Goal: Task Accomplishment & Management: Complete application form

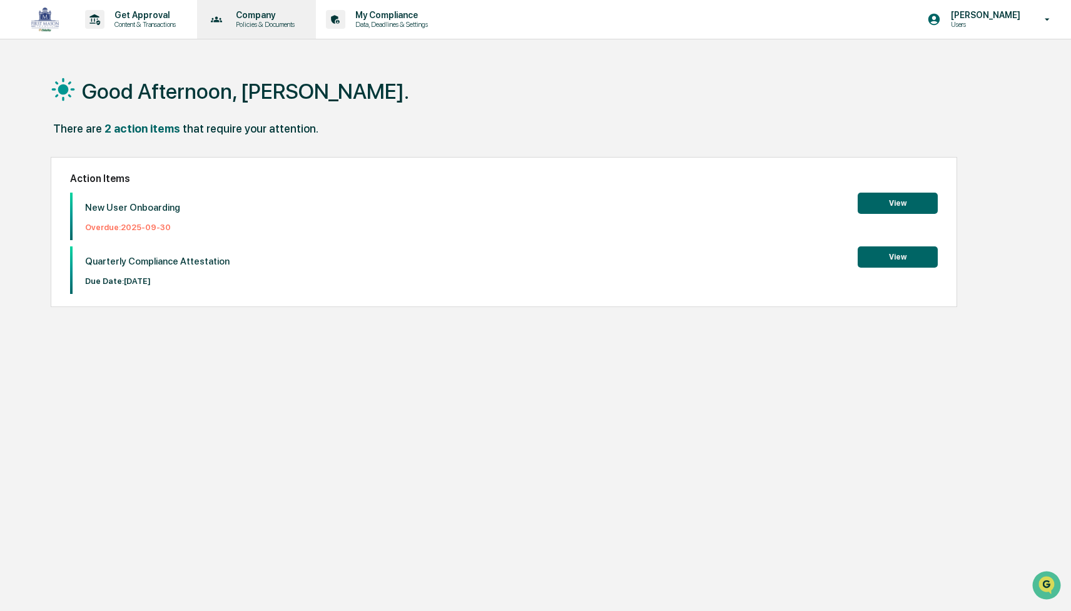
click at [275, 17] on p "Company" at bounding box center [263, 15] width 75 height 10
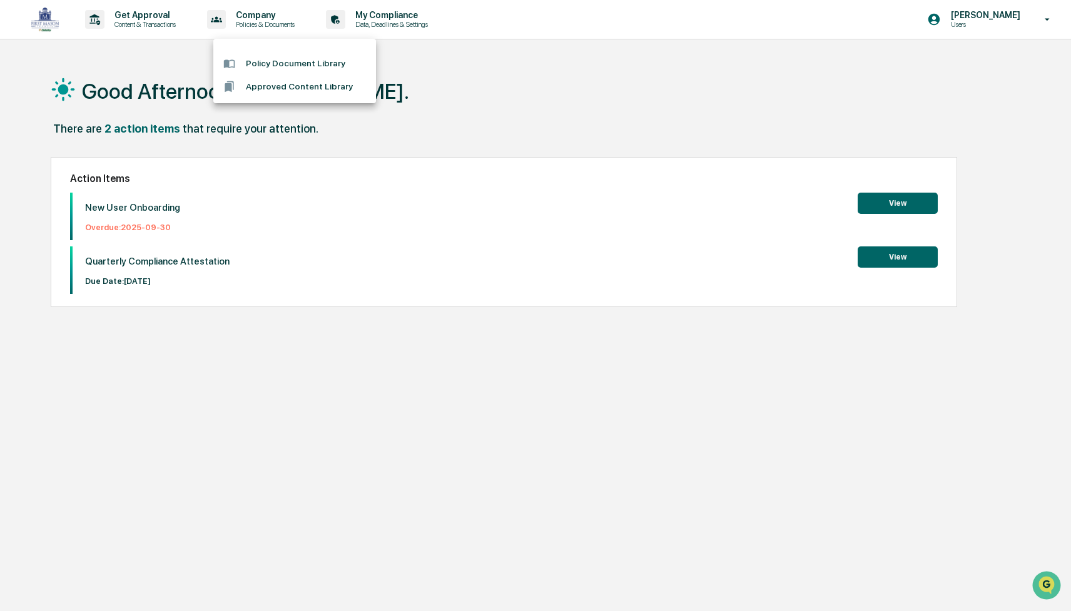
click at [163, 13] on div at bounding box center [535, 305] width 1071 height 611
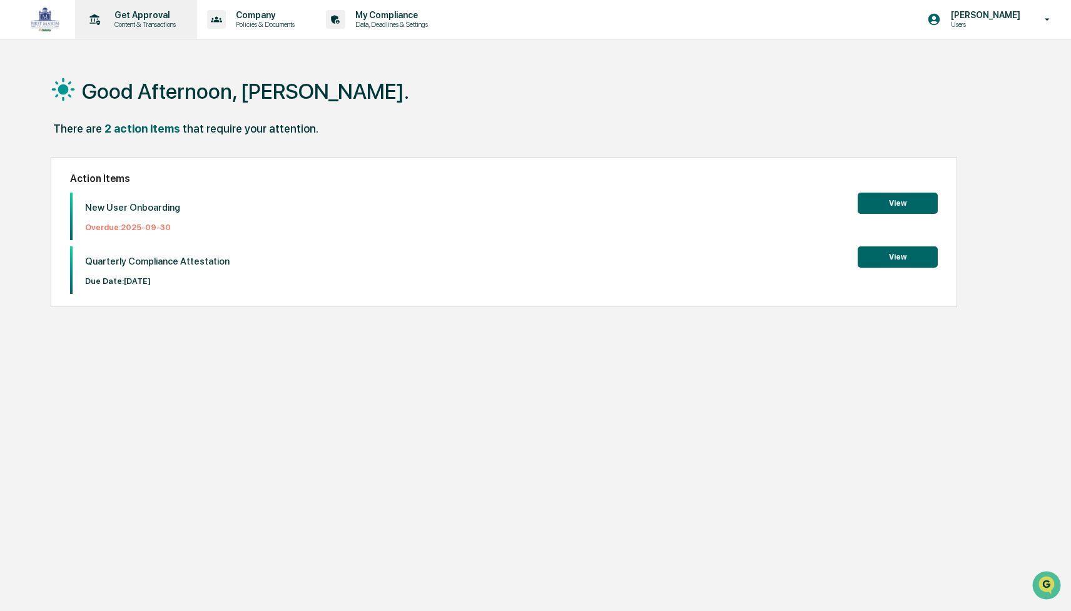
click at [146, 16] on p "Get Approval" at bounding box center [144, 15] width 78 height 10
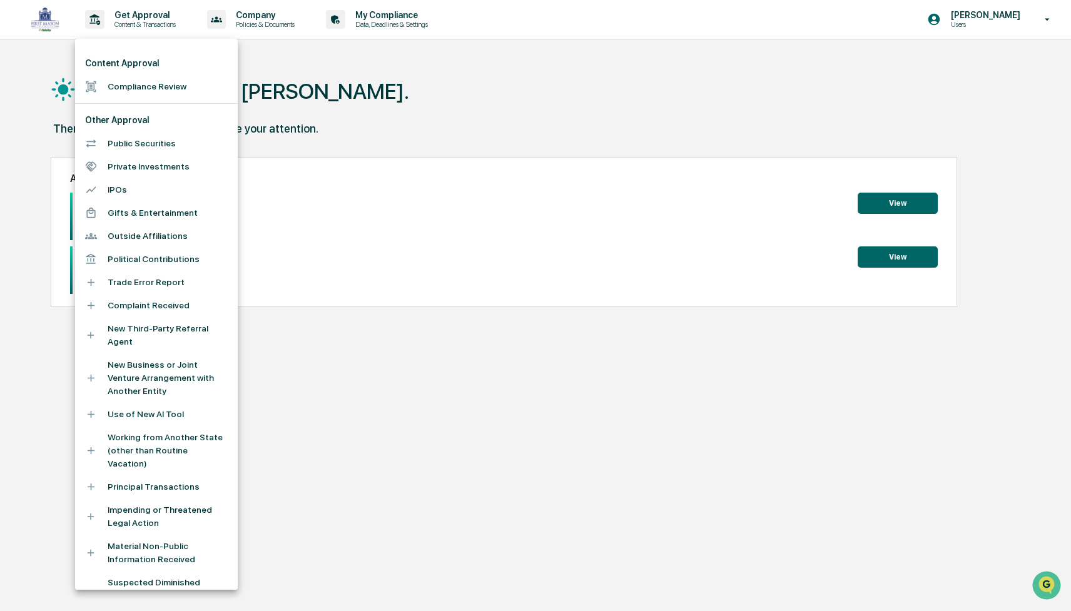
click at [146, 16] on div at bounding box center [535, 305] width 1071 height 611
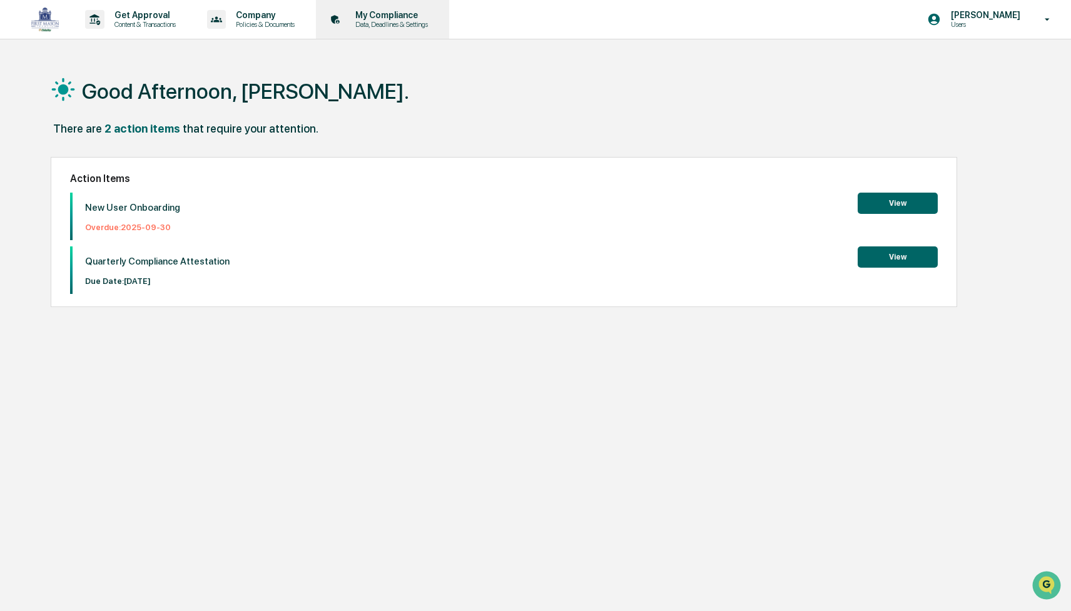
click at [406, 21] on p "Data, Deadlines & Settings" at bounding box center [389, 24] width 89 height 9
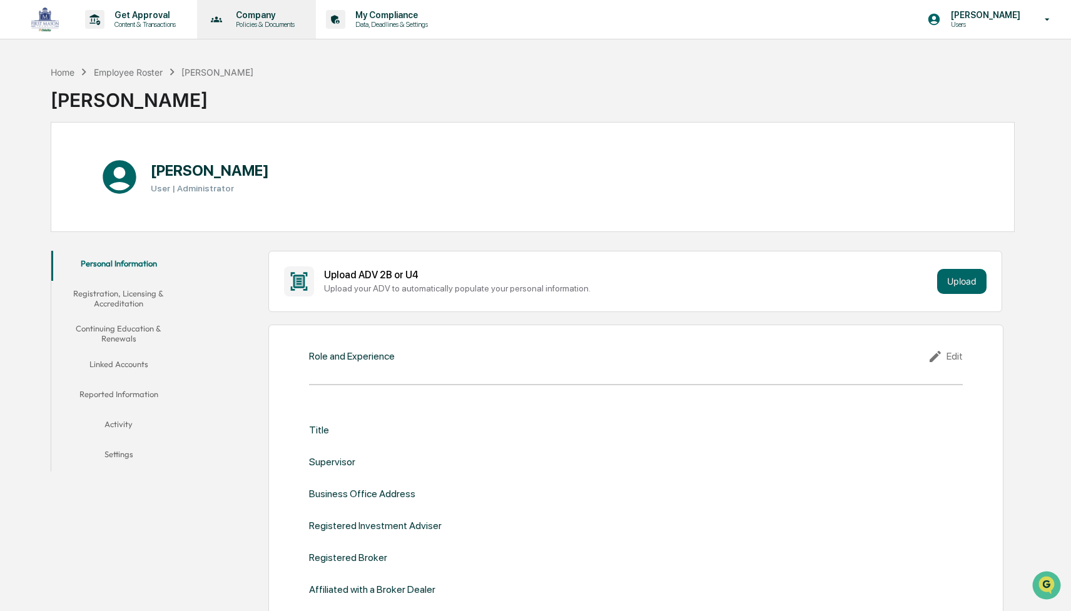
click at [263, 21] on p "Policies & Documents" at bounding box center [263, 24] width 75 height 9
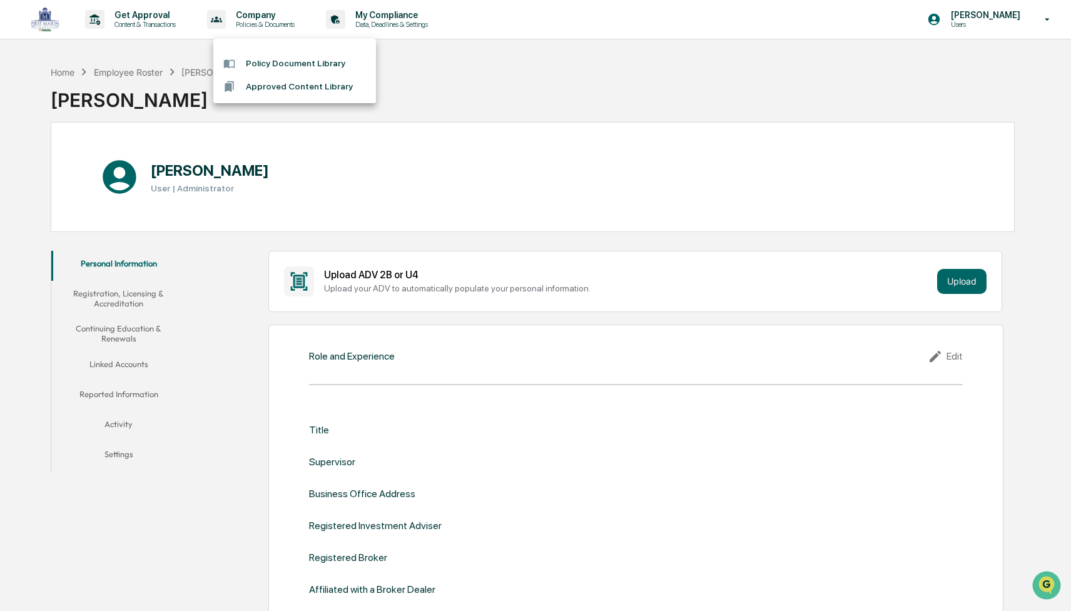
click at [271, 66] on li "Policy Document Library" at bounding box center [294, 63] width 163 height 23
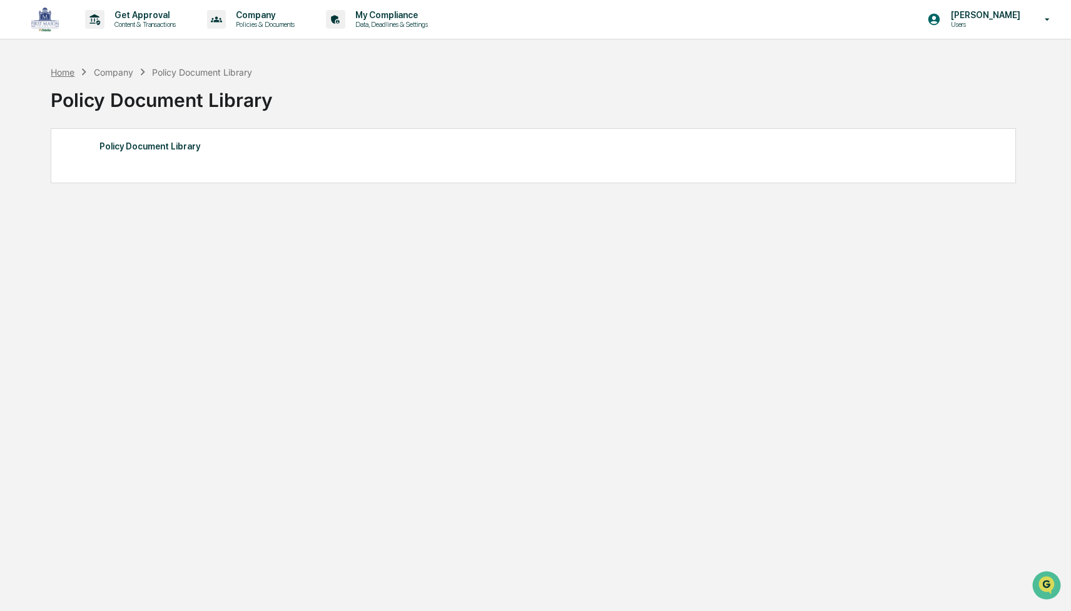
click at [68, 74] on div "Home" at bounding box center [63, 72] width 24 height 11
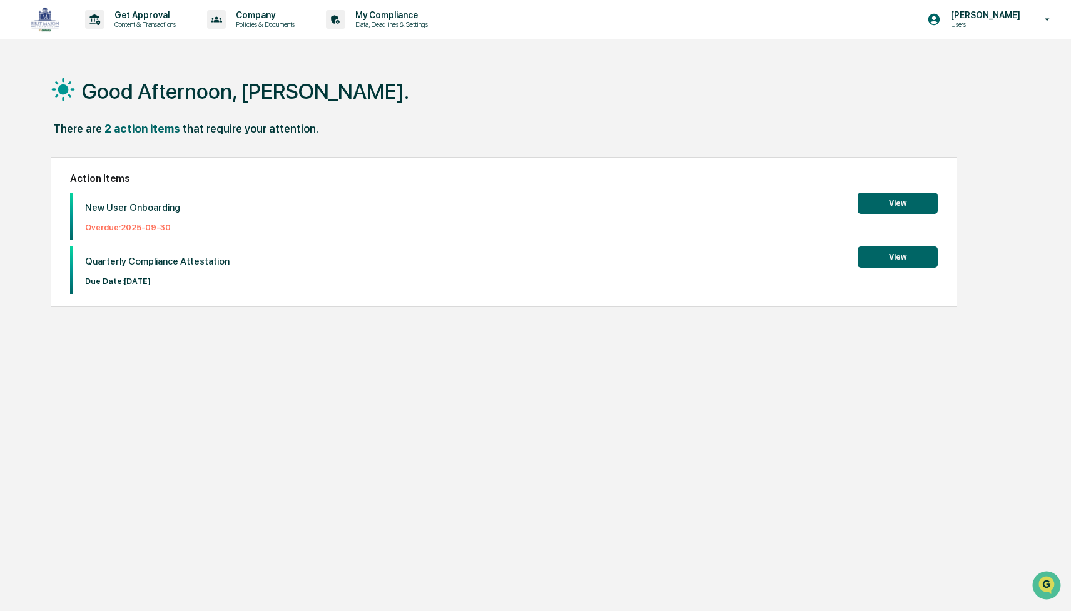
click at [898, 207] on button "View" at bounding box center [898, 203] width 80 height 21
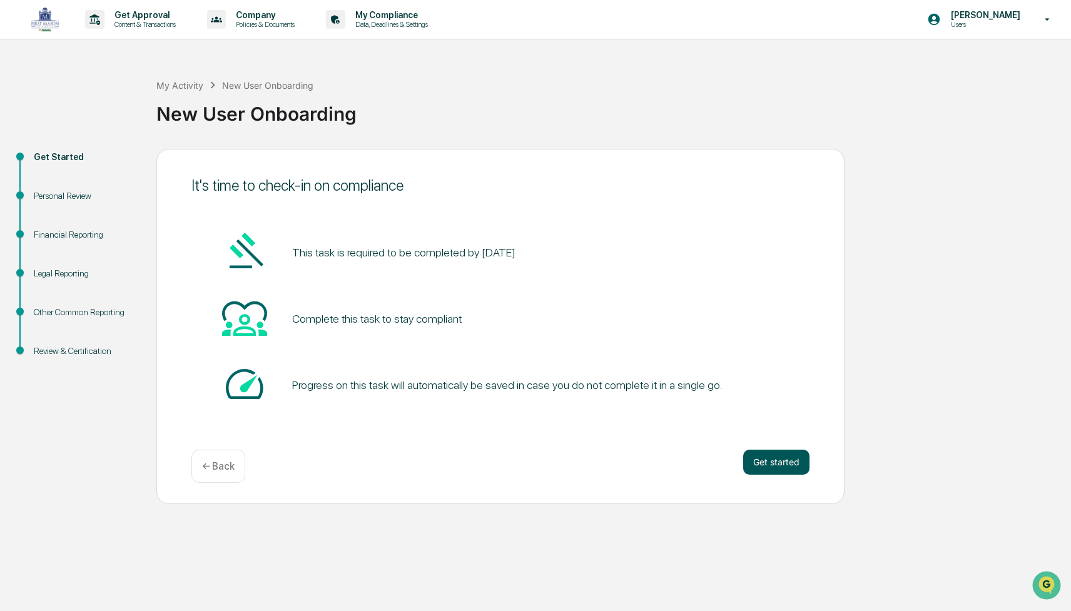
click at [784, 464] on button "Get started" at bounding box center [777, 462] width 66 height 25
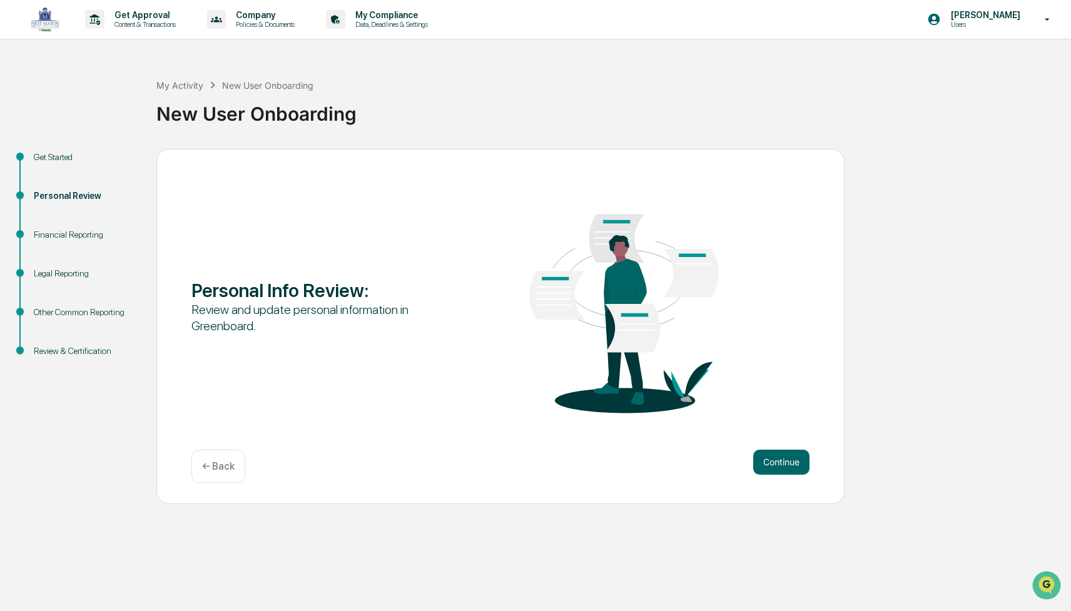
click at [784, 464] on button "Continue" at bounding box center [782, 462] width 56 height 25
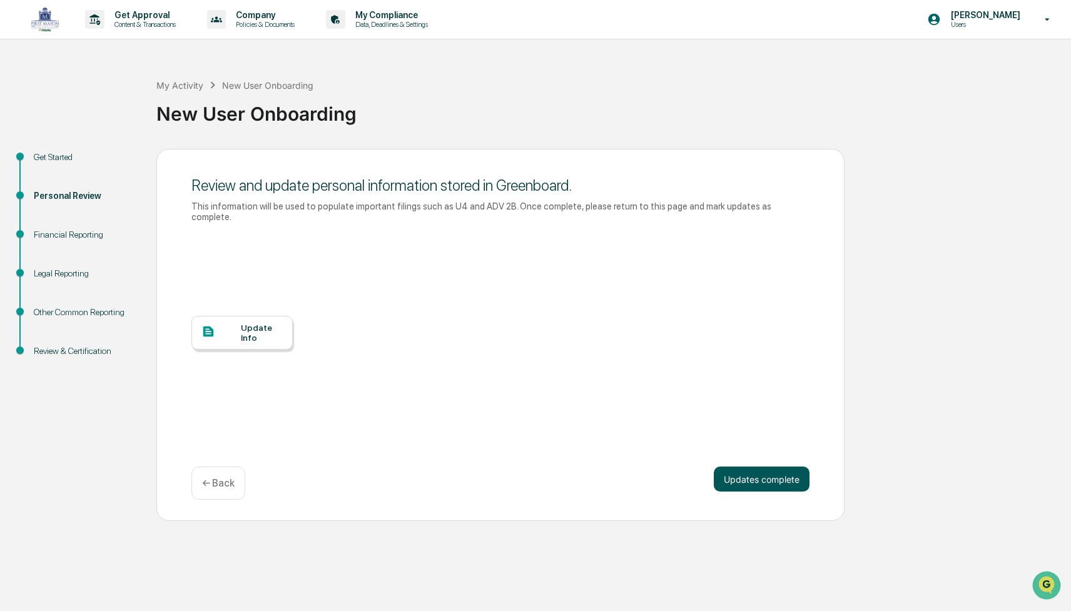
click at [784, 473] on button "Updates complete" at bounding box center [762, 479] width 96 height 25
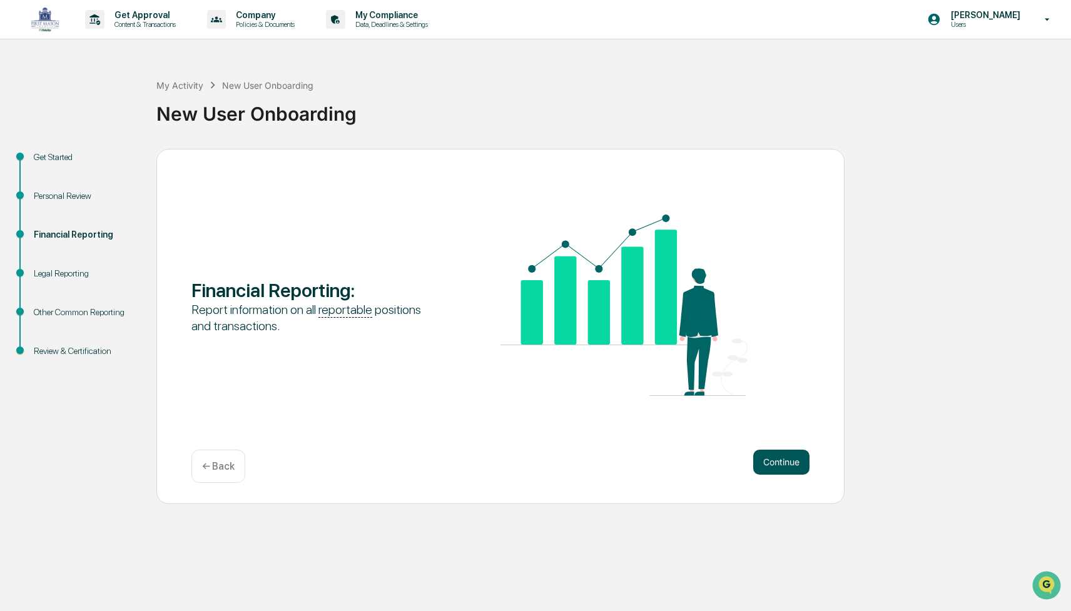
click at [787, 461] on button "Continue" at bounding box center [782, 462] width 56 height 25
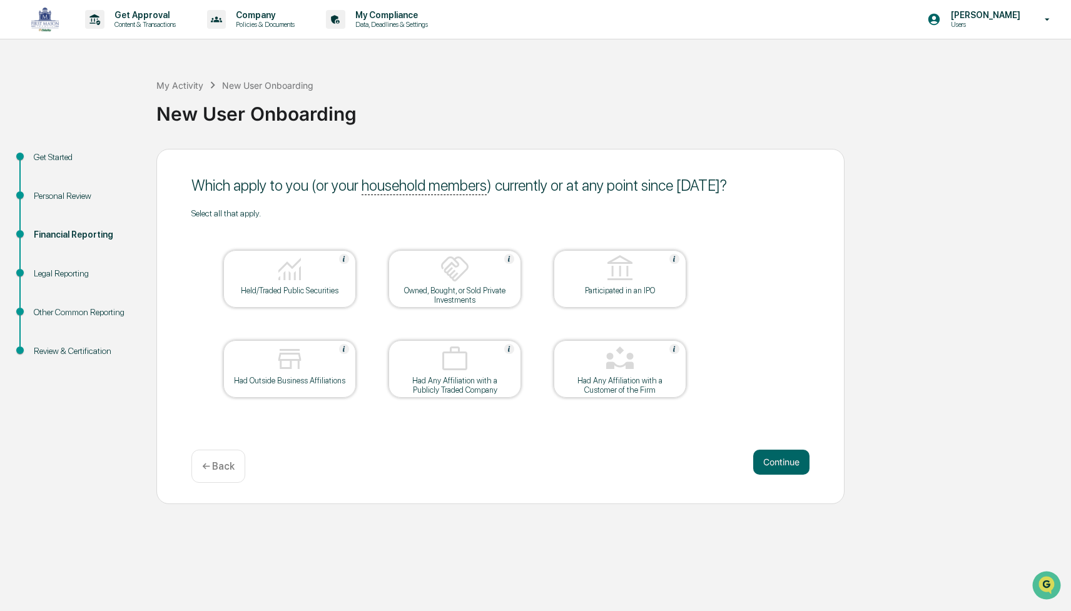
click at [225, 466] on p "← Back" at bounding box center [218, 467] width 33 height 12
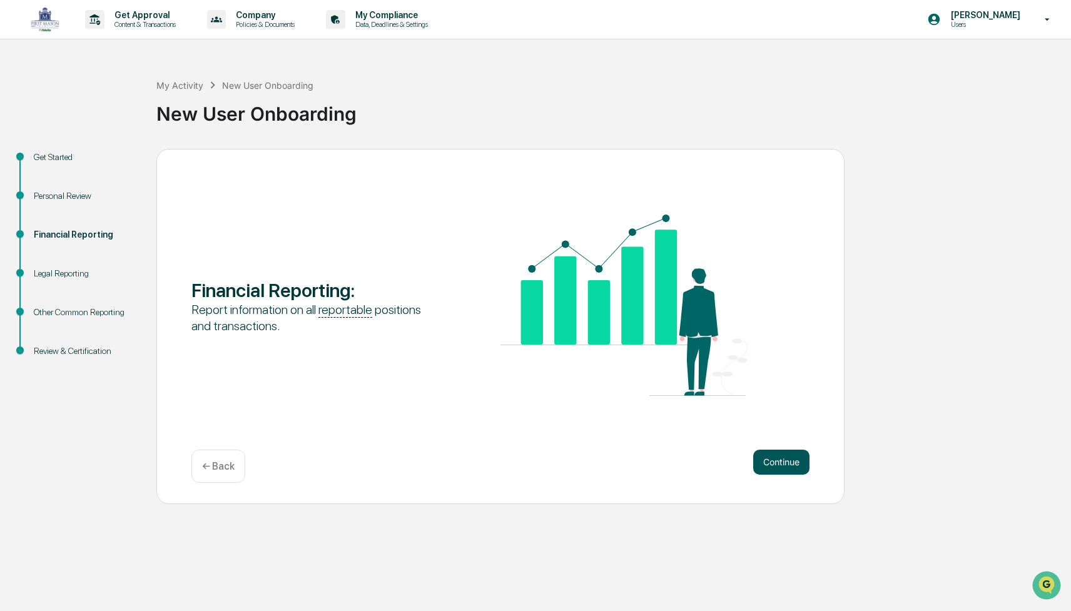
click at [778, 458] on button "Continue" at bounding box center [782, 462] width 56 height 25
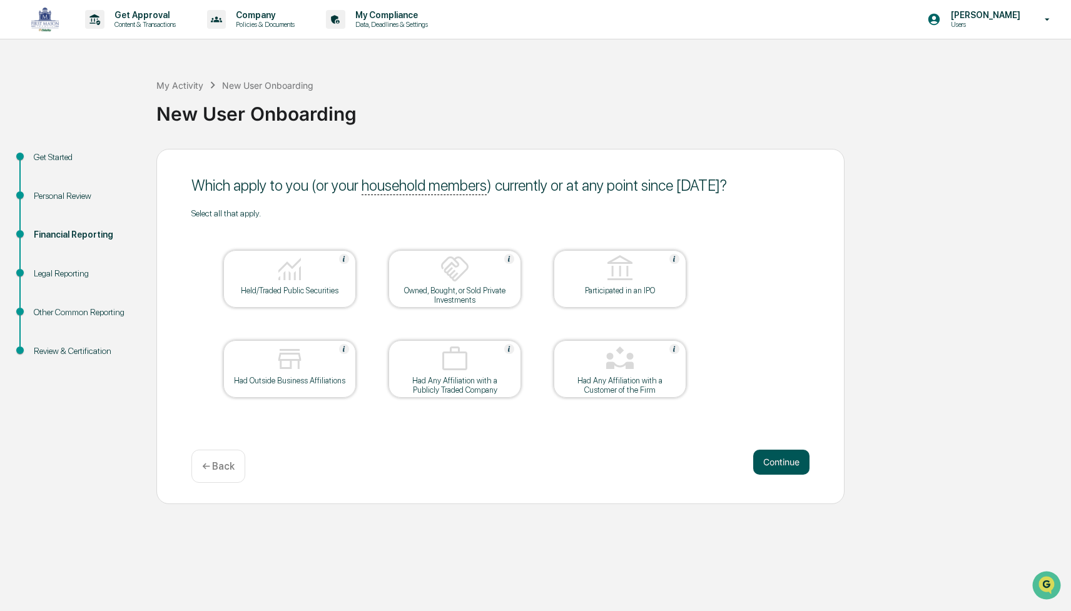
click at [779, 461] on button "Continue" at bounding box center [782, 462] width 56 height 25
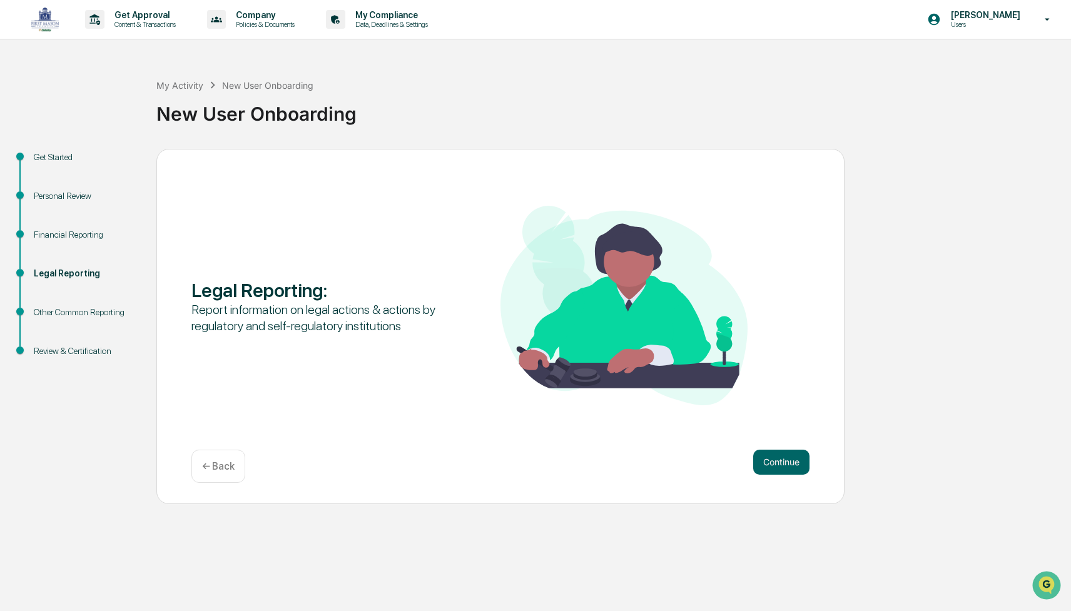
click at [779, 461] on button "Continue" at bounding box center [782, 462] width 56 height 25
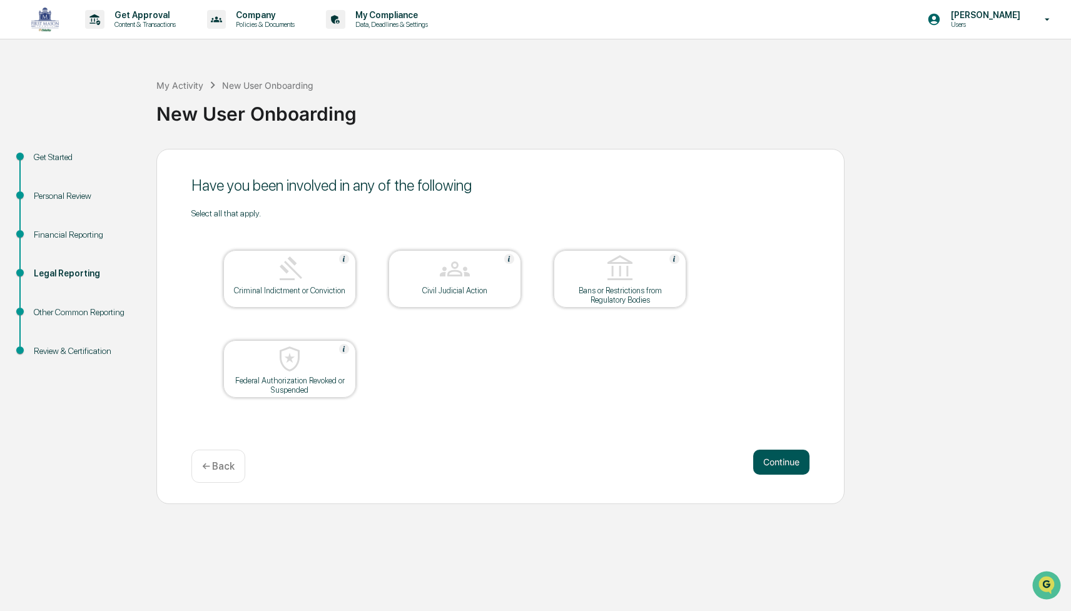
click at [779, 461] on button "Continue" at bounding box center [782, 462] width 56 height 25
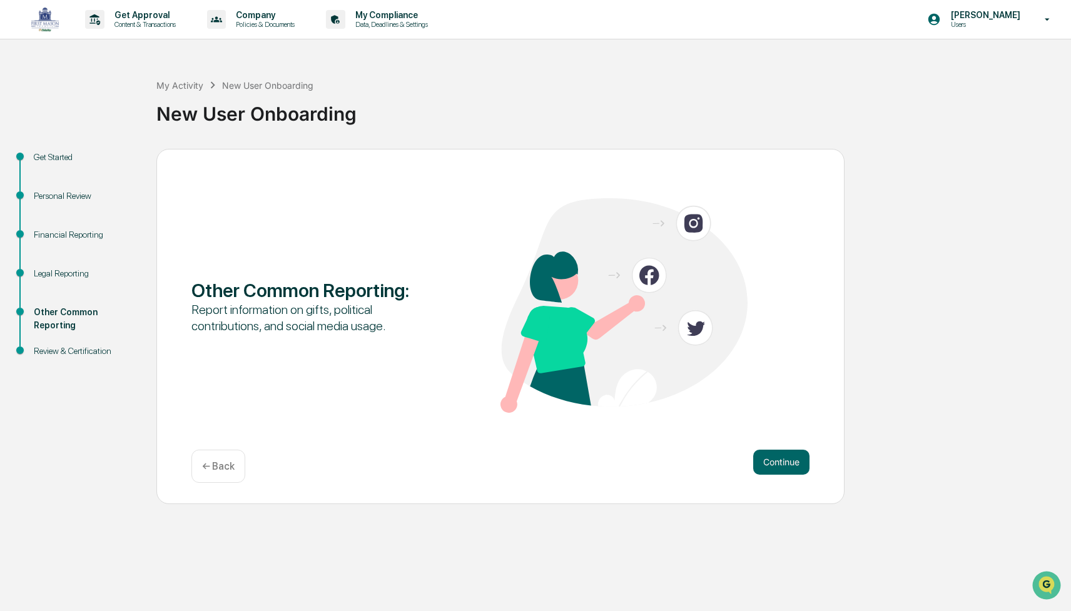
click at [779, 461] on button "Continue" at bounding box center [782, 462] width 56 height 25
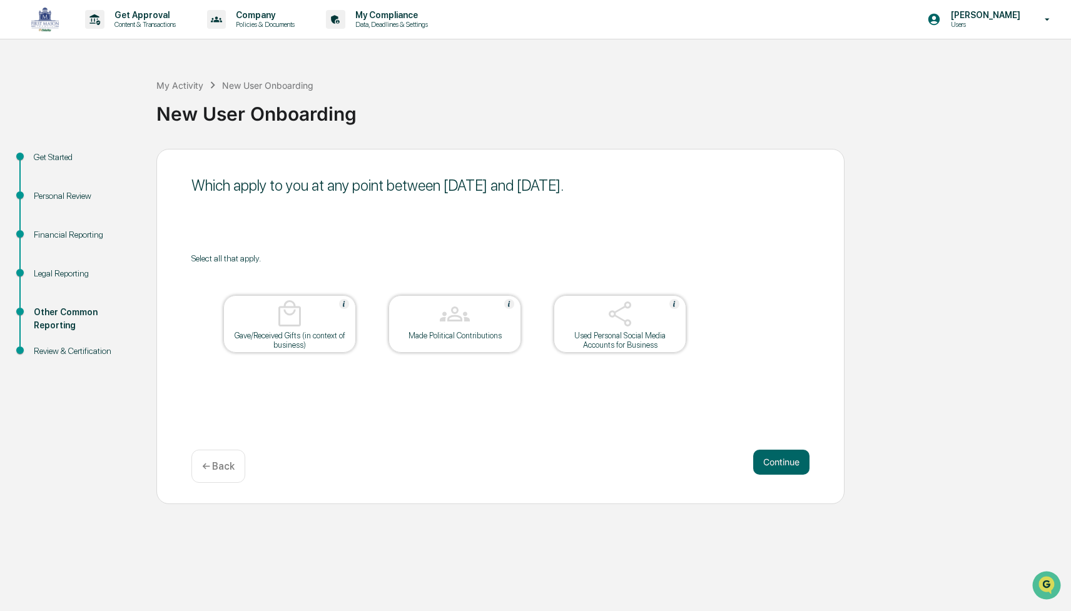
click at [779, 461] on button "Continue" at bounding box center [782, 462] width 56 height 25
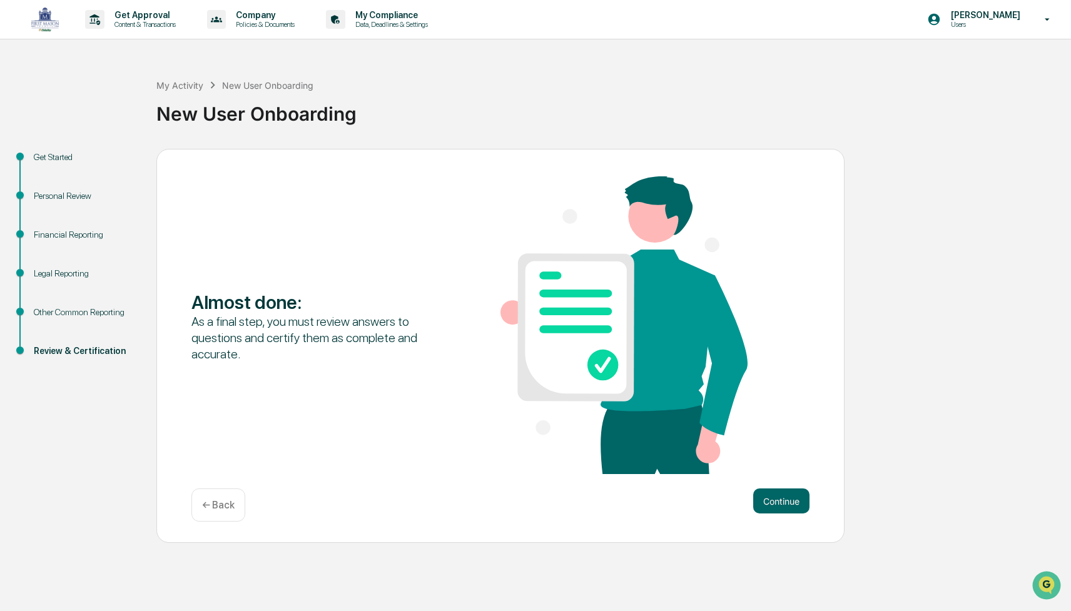
click at [779, 461] on div "Almost done : As a final step, you must review answers to questions and certify…" at bounding box center [501, 326] width 618 height 300
click at [780, 494] on button "Continue" at bounding box center [782, 501] width 56 height 25
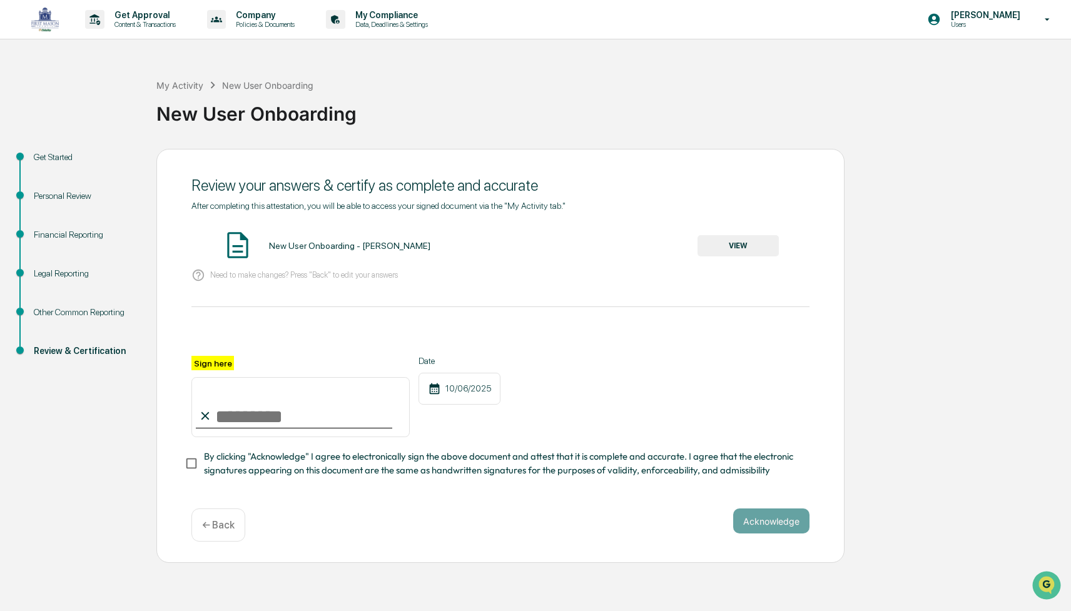
click at [201, 379] on input "Sign here" at bounding box center [301, 407] width 218 height 60
click at [206, 371] on div "Sign here" at bounding box center [301, 396] width 218 height 81
drag, startPoint x: 217, startPoint y: 404, endPoint x: 217, endPoint y: 424, distance: 20.0
click at [217, 424] on input "Sign here" at bounding box center [301, 407] width 218 height 60
type input "**********"
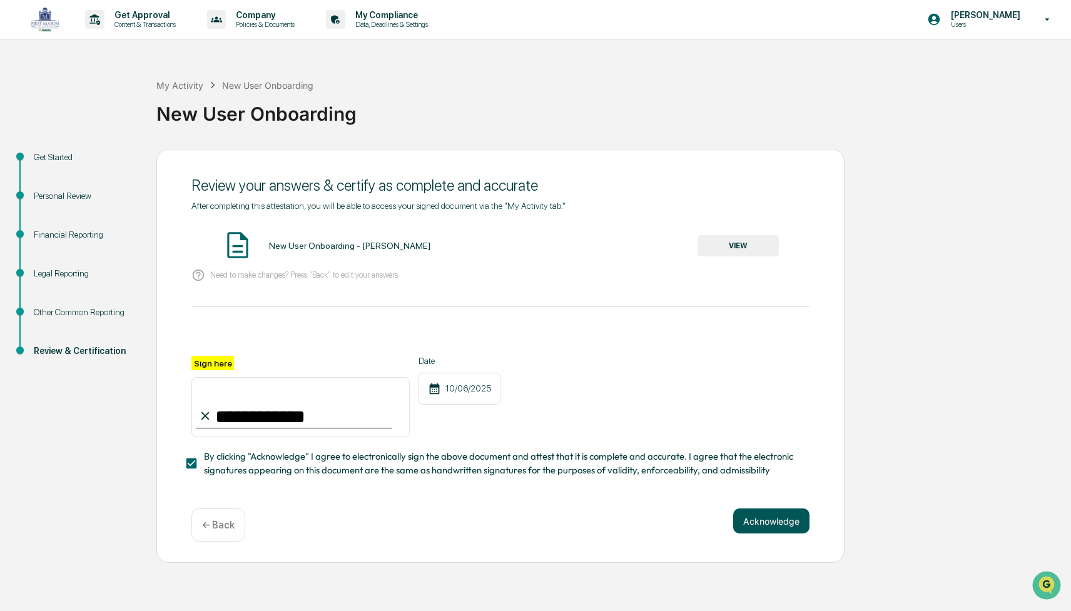
click at [775, 516] on button "Acknowledge" at bounding box center [771, 521] width 76 height 25
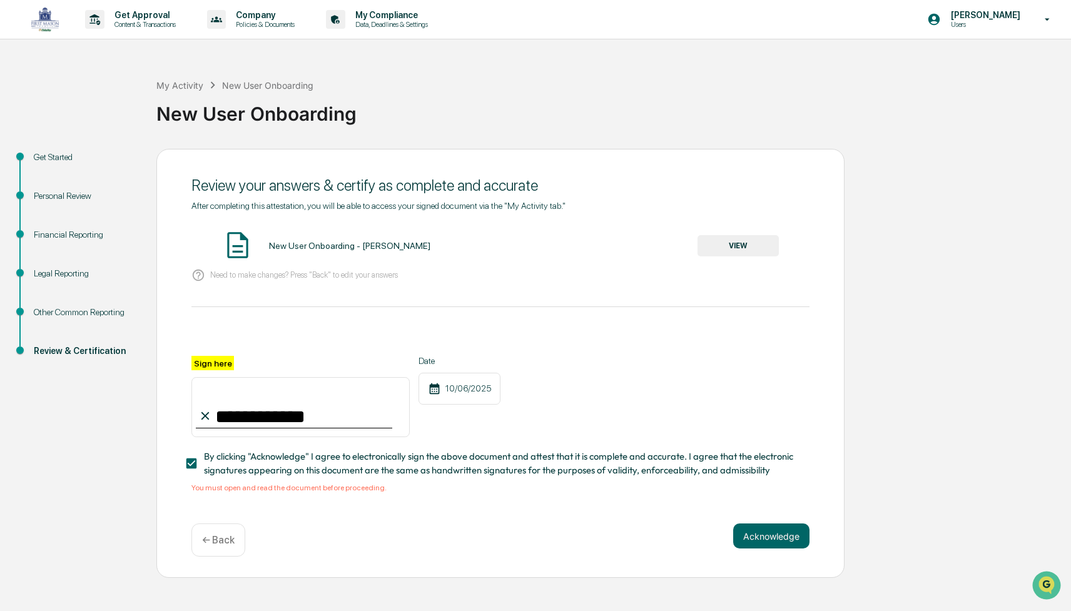
click at [740, 243] on button "VIEW" at bounding box center [738, 245] width 81 height 21
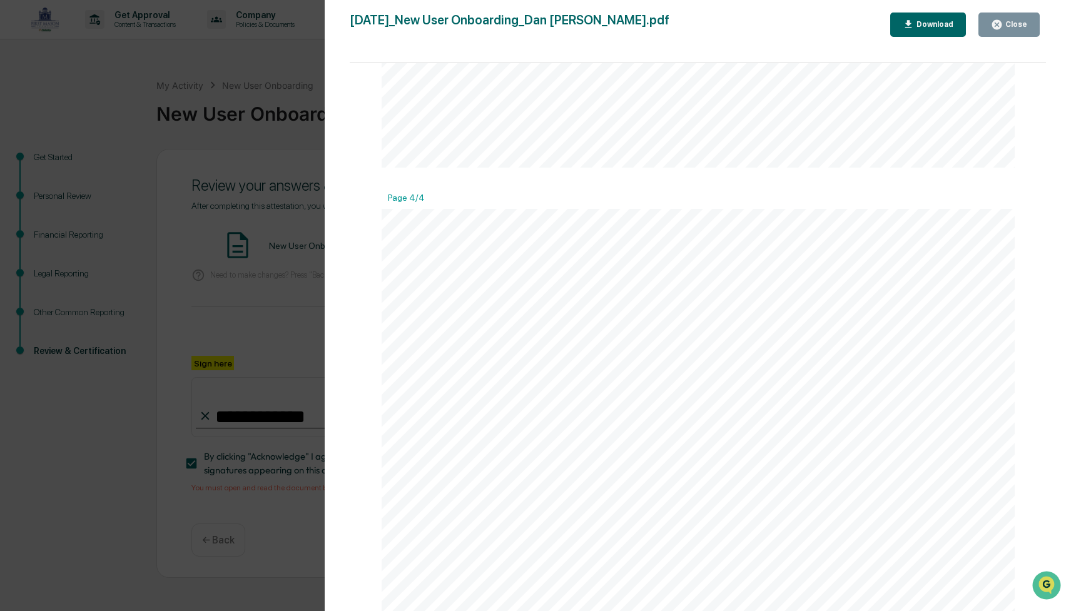
scroll to position [3190, 0]
click at [237, 161] on div "Version History [DATE] 05:07 PM [PERSON_NAME] [DATE]_New User Onboarding_Dan [P…" at bounding box center [535, 305] width 1071 height 611
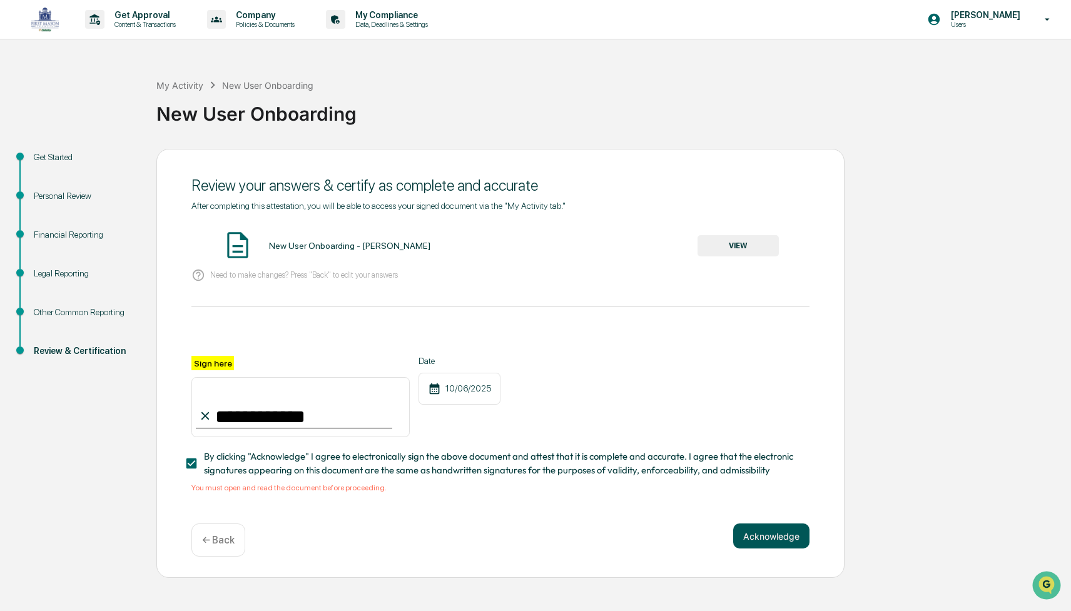
click at [767, 528] on button "Acknowledge" at bounding box center [771, 536] width 76 height 25
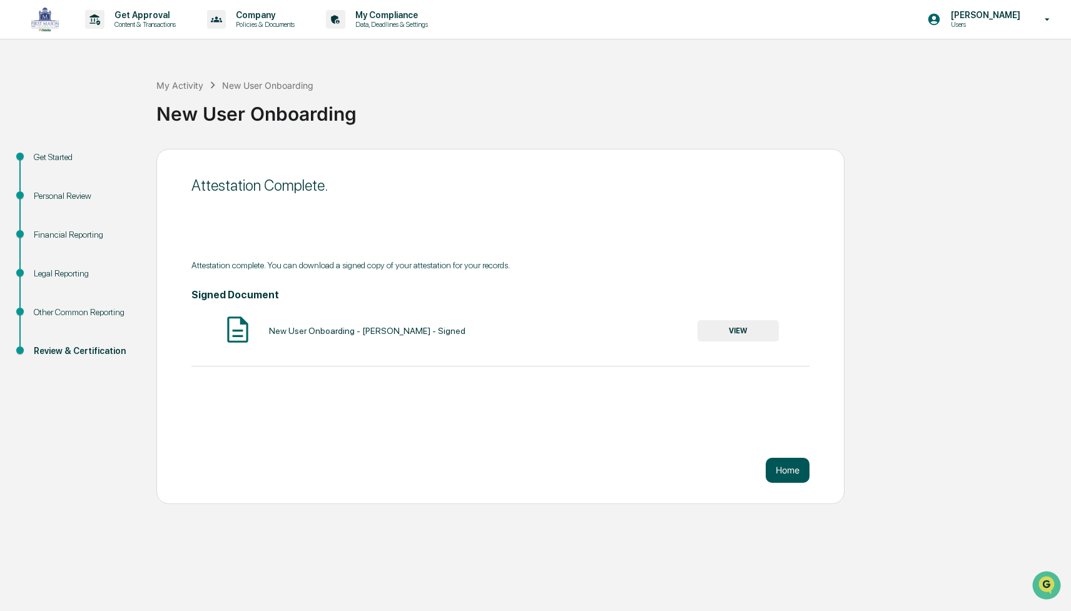
click at [787, 471] on button "Home" at bounding box center [788, 470] width 44 height 25
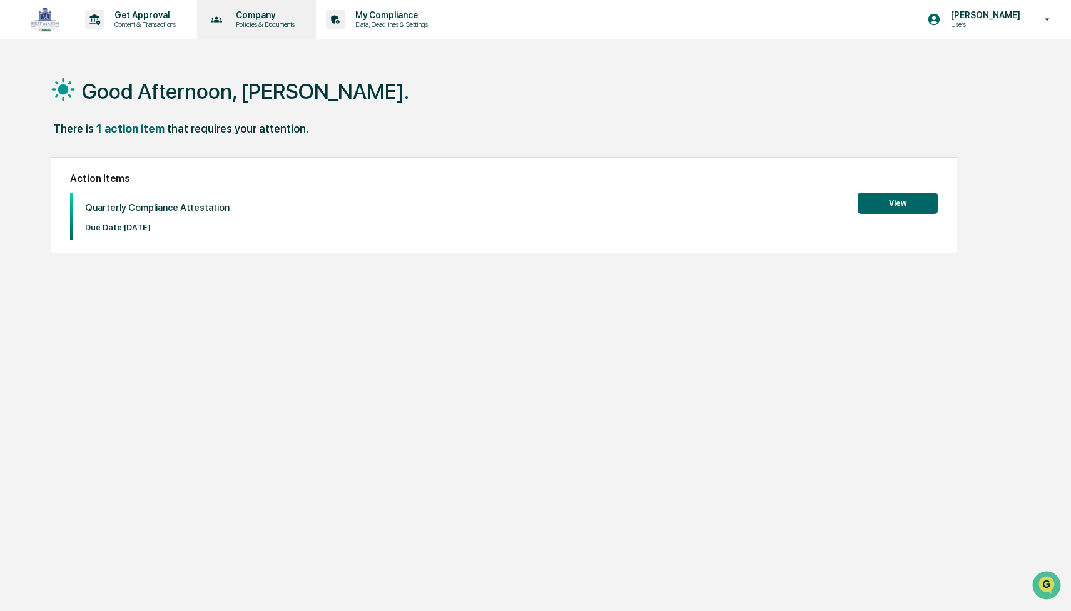
click at [265, 26] on p "Policies & Documents" at bounding box center [263, 24] width 75 height 9
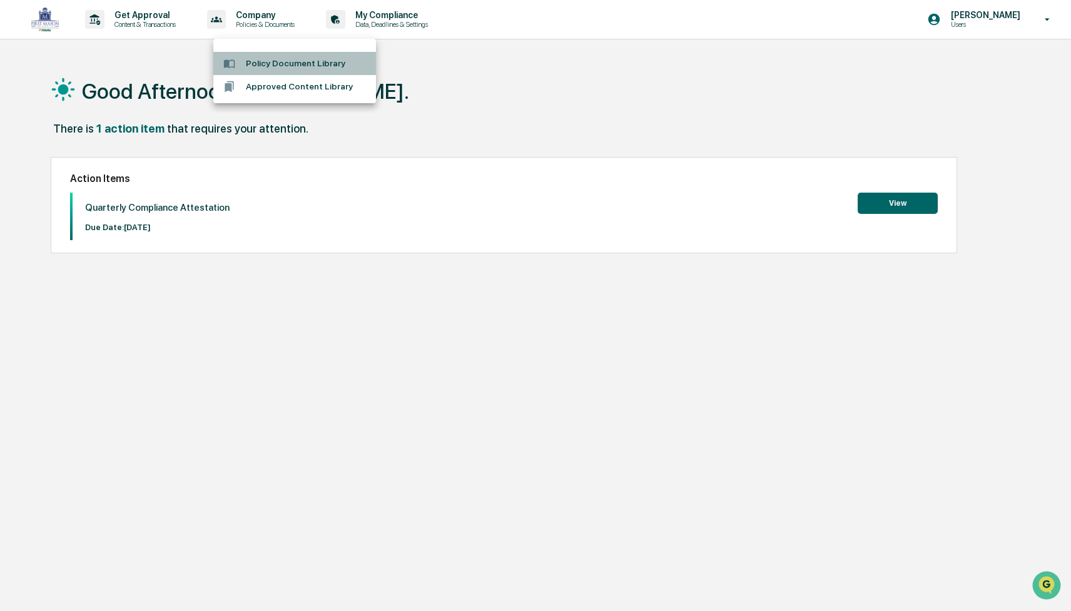
click at [302, 68] on li "Policy Document Library" at bounding box center [294, 63] width 163 height 23
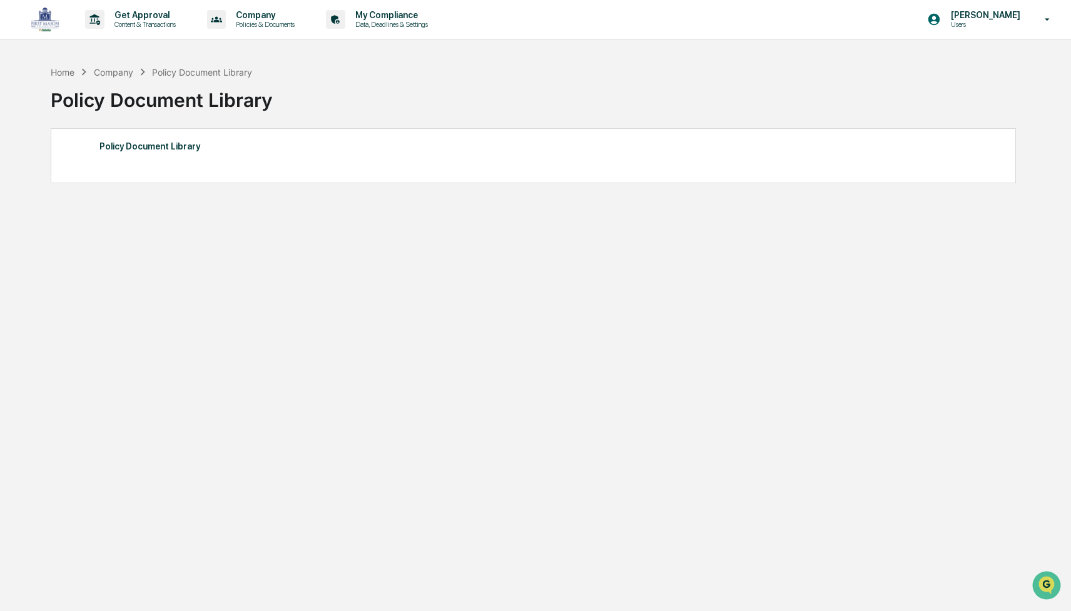
click at [169, 148] on div "Policy Document Library" at bounding box center [534, 146] width 868 height 16
click at [125, 71] on div "Company" at bounding box center [113, 72] width 39 height 11
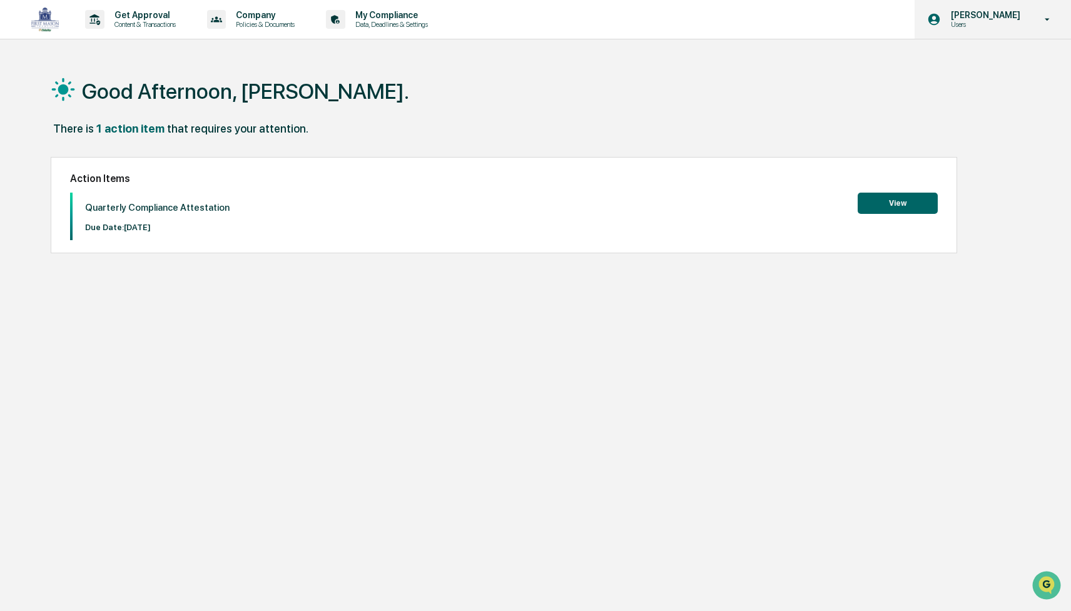
click at [1049, 19] on icon at bounding box center [1048, 19] width 5 height 3
click at [1049, 19] on div at bounding box center [535, 305] width 1071 height 611
click at [997, 23] on p "Users" at bounding box center [984, 24] width 86 height 9
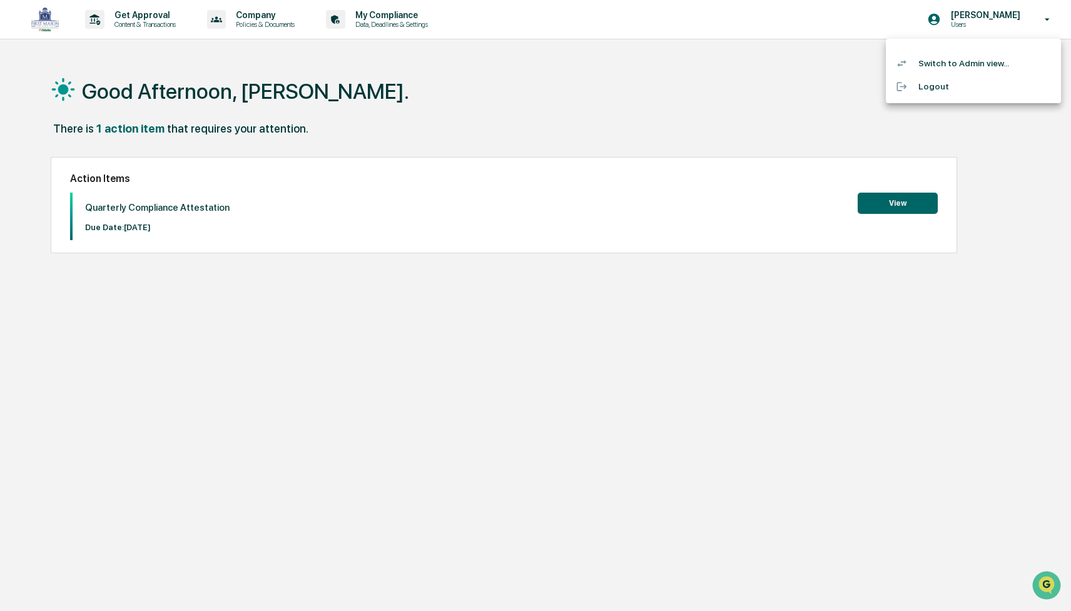
click at [764, 120] on div at bounding box center [535, 305] width 1071 height 611
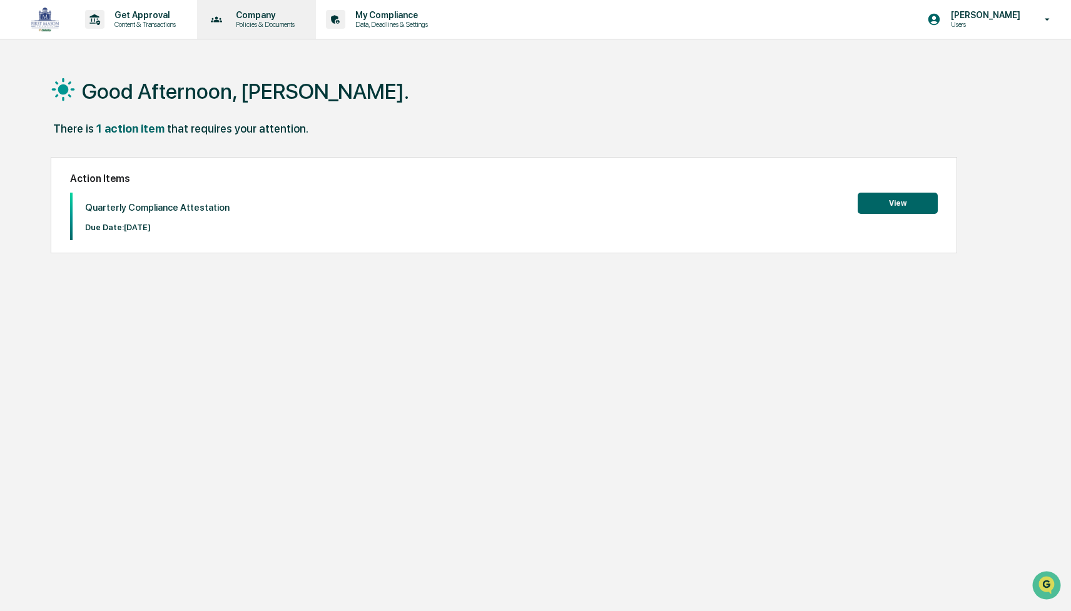
click at [293, 14] on p "Company" at bounding box center [263, 15] width 75 height 10
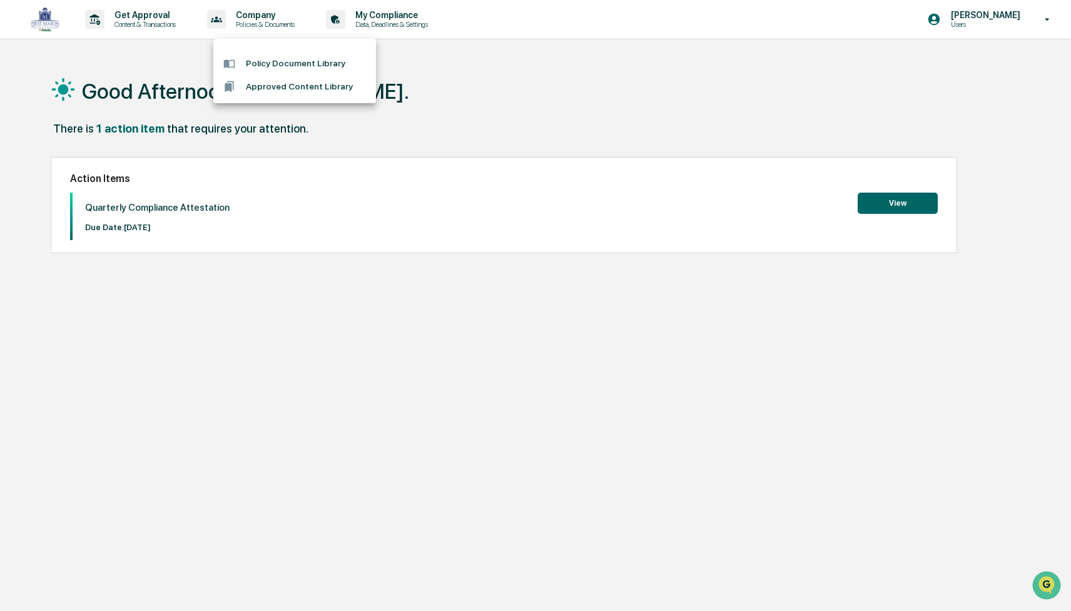
click at [268, 19] on div at bounding box center [535, 305] width 1071 height 611
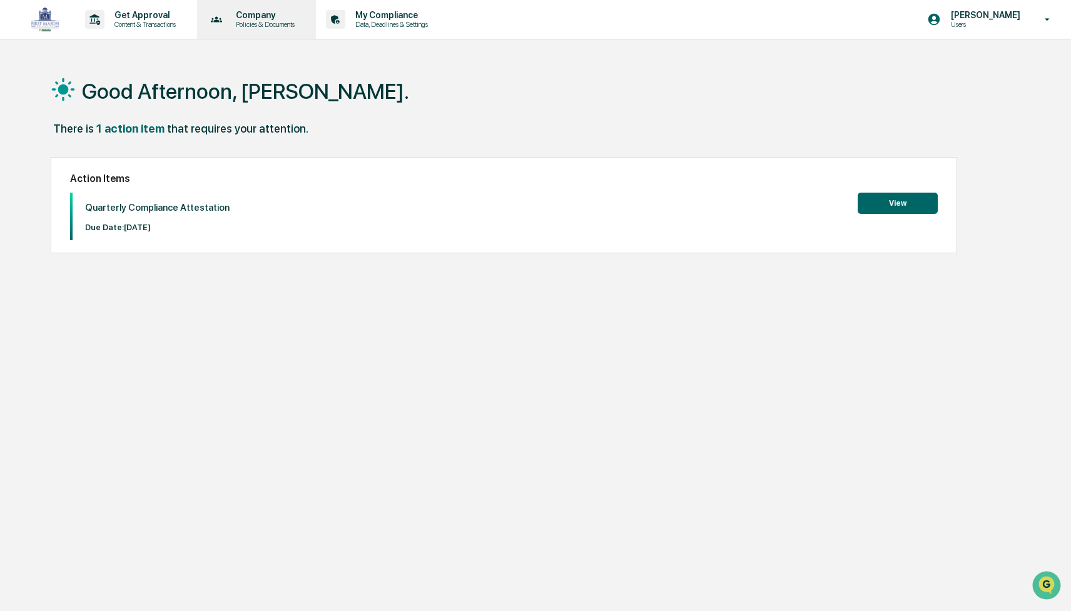
click at [227, 24] on icon at bounding box center [216, 19] width 19 height 19
click at [237, 24] on div at bounding box center [535, 305] width 1071 height 611
click at [282, 15] on p "Company" at bounding box center [263, 15] width 75 height 10
click at [282, 15] on div at bounding box center [535, 305] width 1071 height 611
click at [282, 15] on p "Company" at bounding box center [263, 15] width 75 height 10
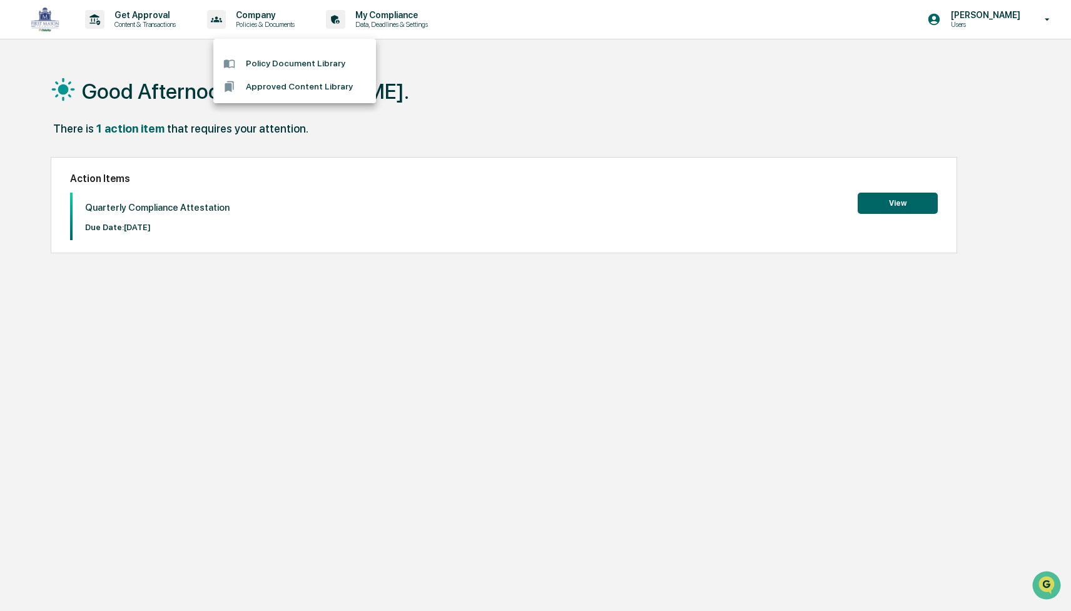
click at [280, 21] on div at bounding box center [535, 305] width 1071 height 611
click at [280, 21] on p "Policies & Documents" at bounding box center [263, 24] width 75 height 9
click at [256, 21] on div at bounding box center [535, 305] width 1071 height 611
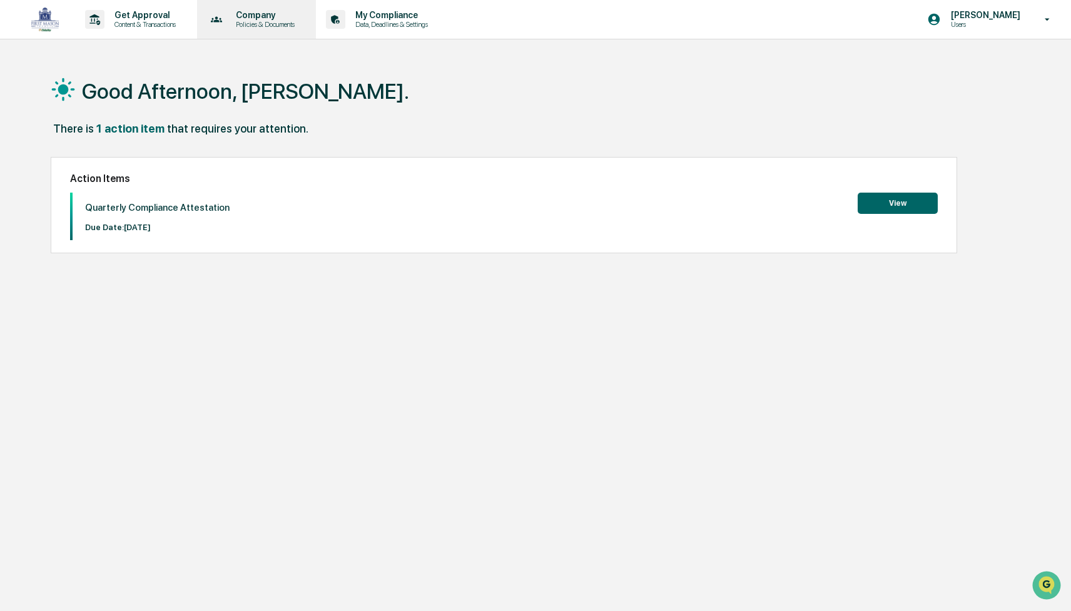
click at [223, 22] on icon at bounding box center [217, 19] width 12 height 6
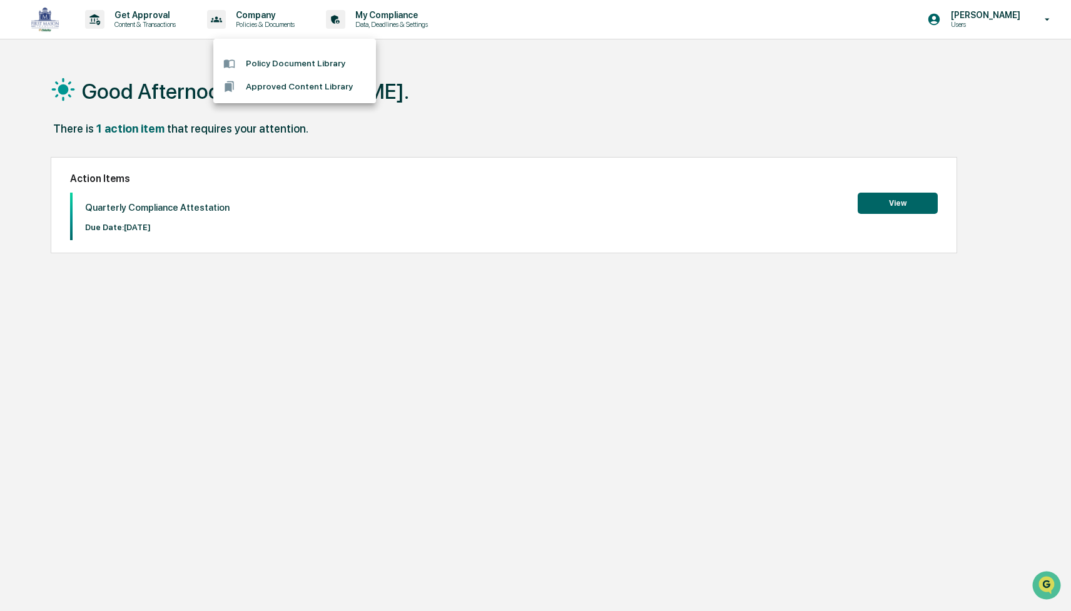
click at [447, 135] on div at bounding box center [535, 305] width 1071 height 611
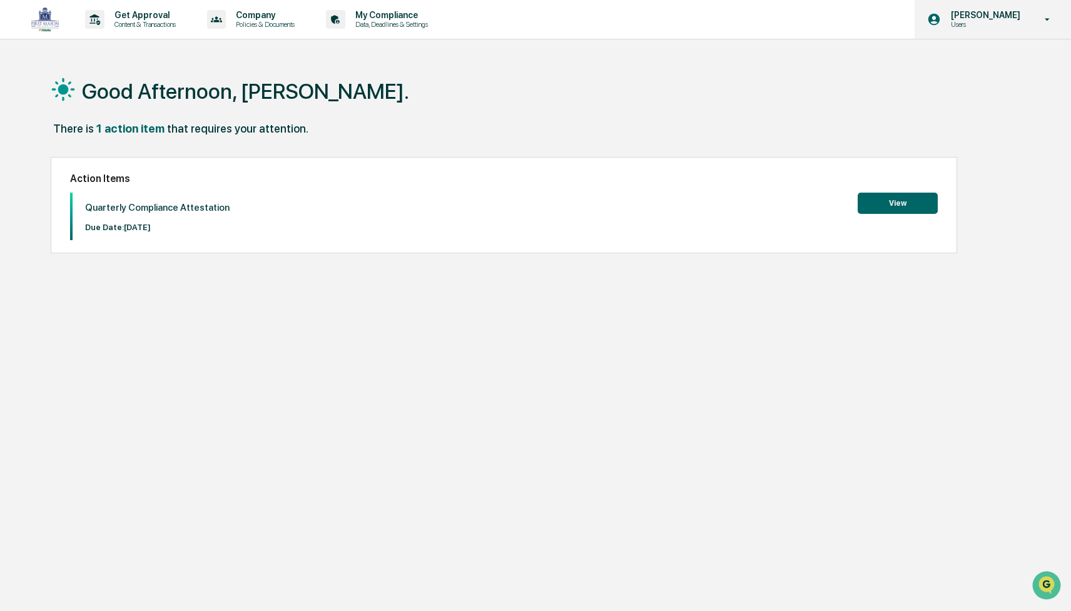
click at [993, 25] on p "Users" at bounding box center [984, 24] width 86 height 9
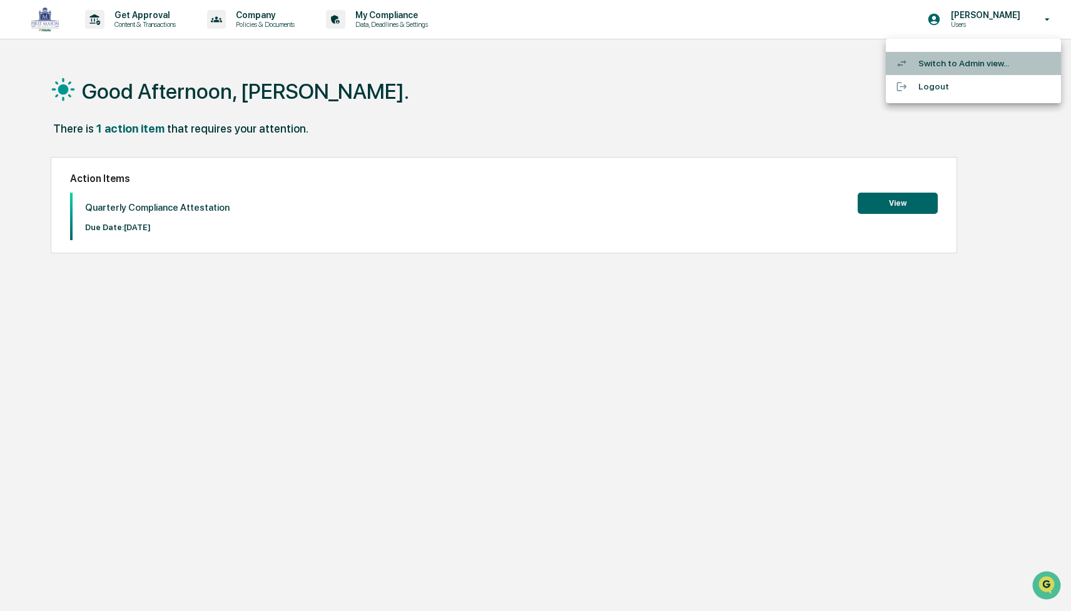
click at [959, 65] on li "Switch to Admin view..." at bounding box center [973, 63] width 175 height 23
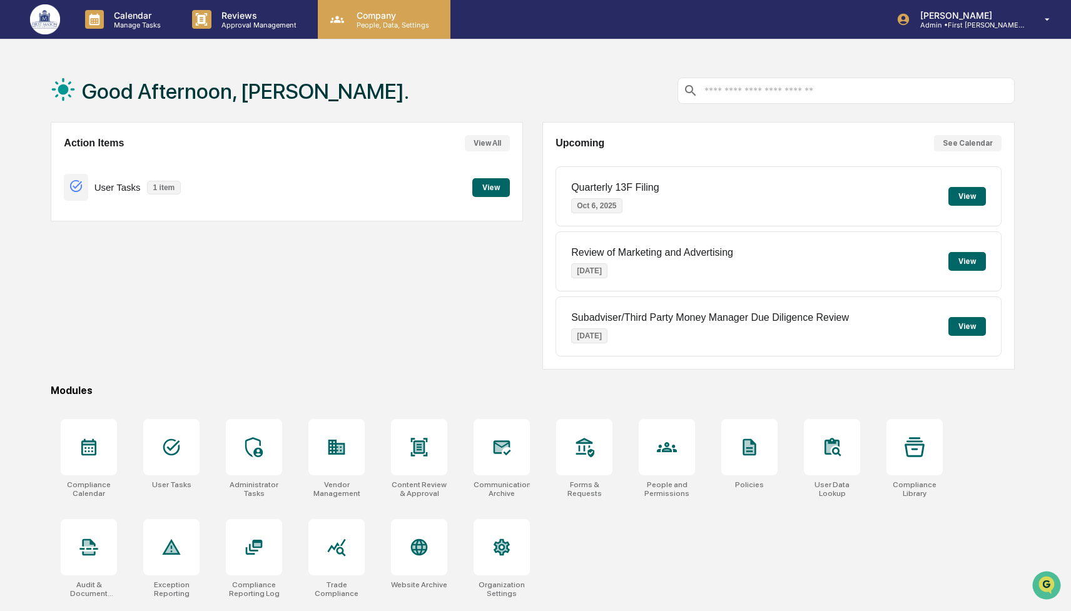
click at [368, 19] on p "Company" at bounding box center [391, 15] width 89 height 11
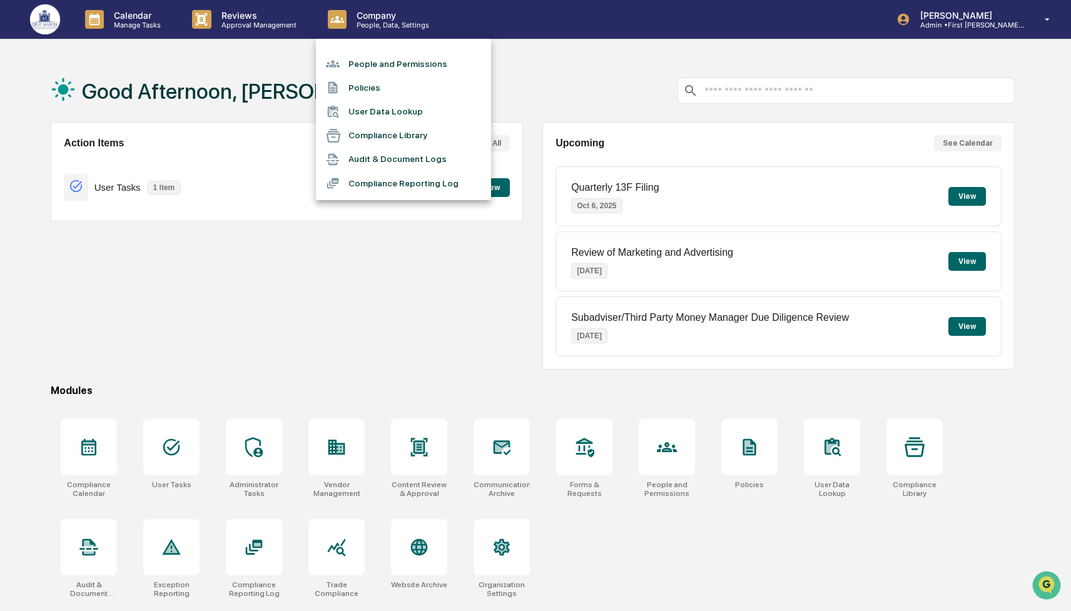
click at [409, 63] on li "People and Permissions" at bounding box center [403, 64] width 175 height 24
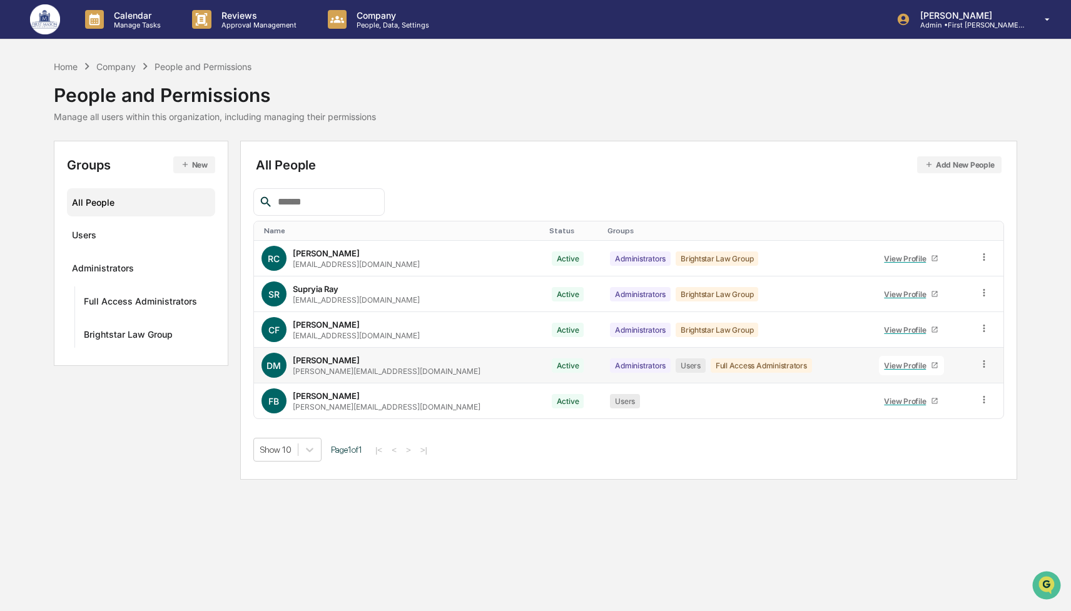
click at [884, 363] on div "View Profile" at bounding box center [907, 365] width 47 height 9
click at [70, 66] on div "Home" at bounding box center [66, 66] width 24 height 11
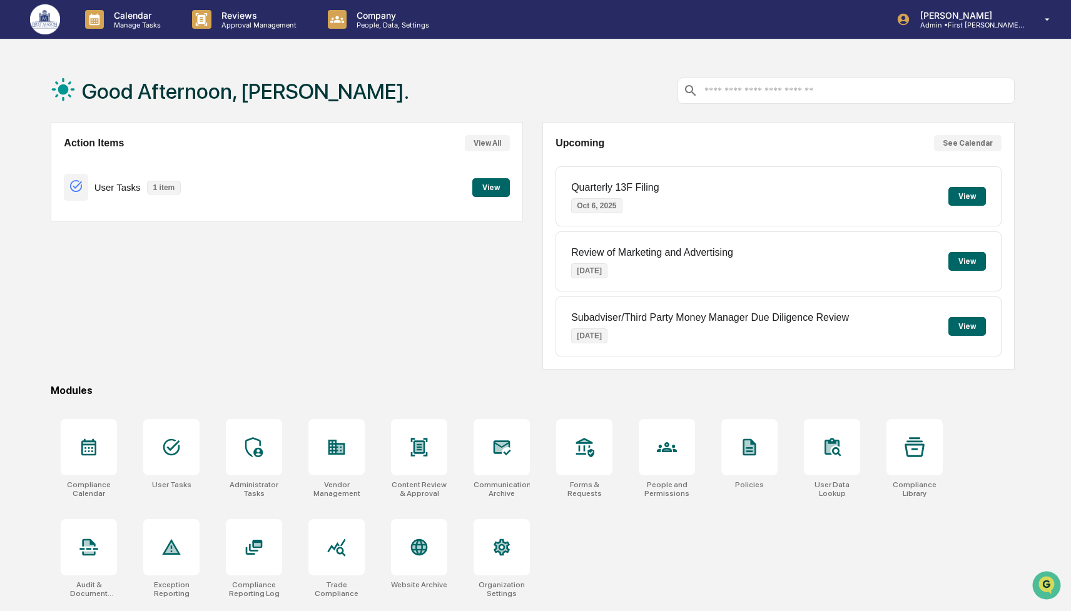
click at [498, 189] on button "View" at bounding box center [492, 187] width 38 height 19
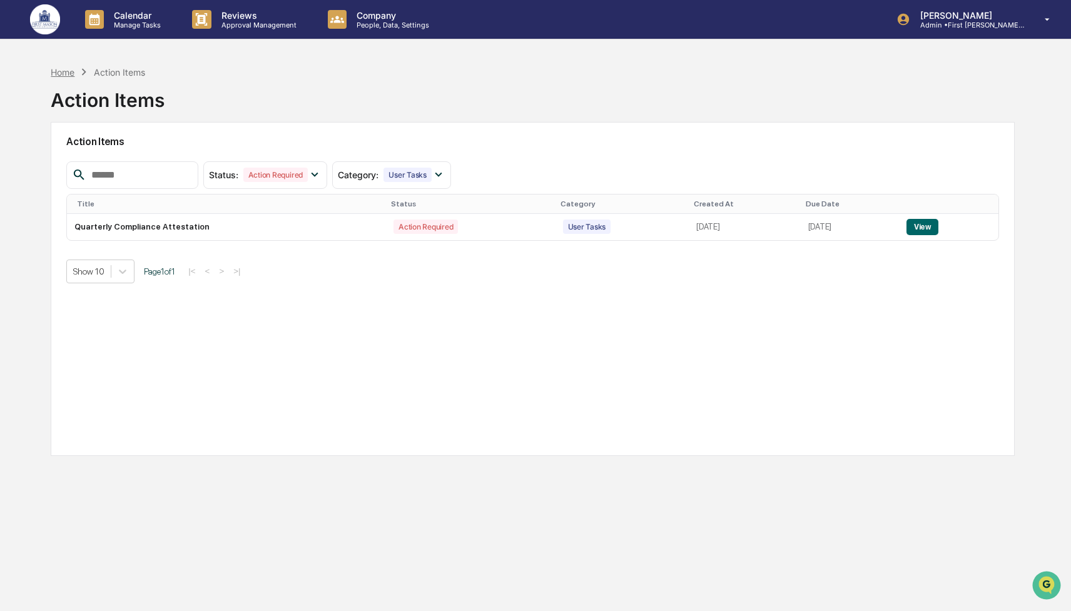
click at [68, 71] on div "Home" at bounding box center [63, 72] width 24 height 11
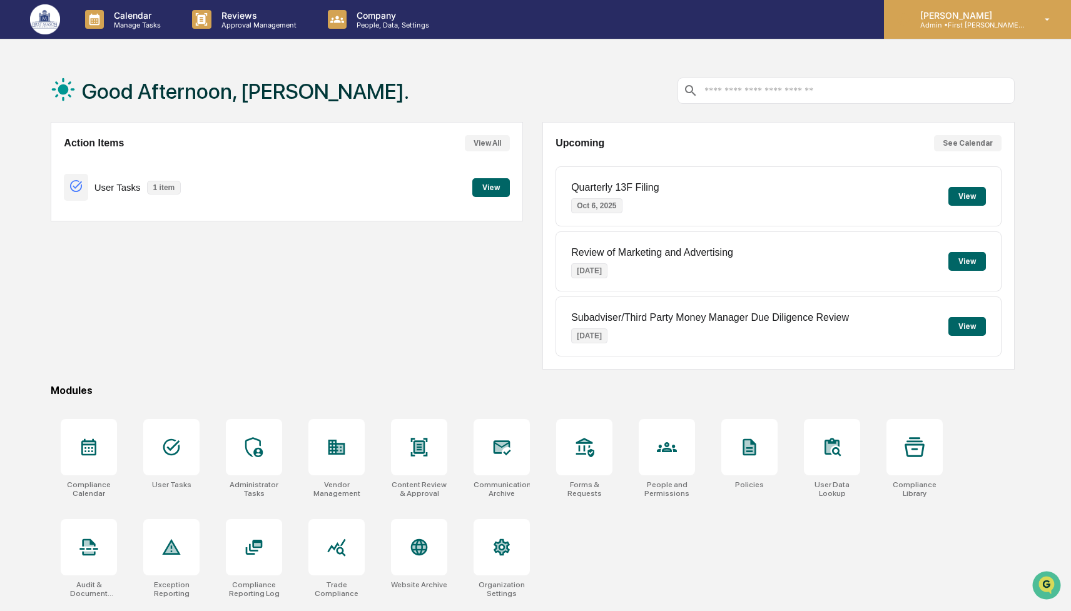
click at [964, 16] on p "[PERSON_NAME]" at bounding box center [969, 15] width 116 height 11
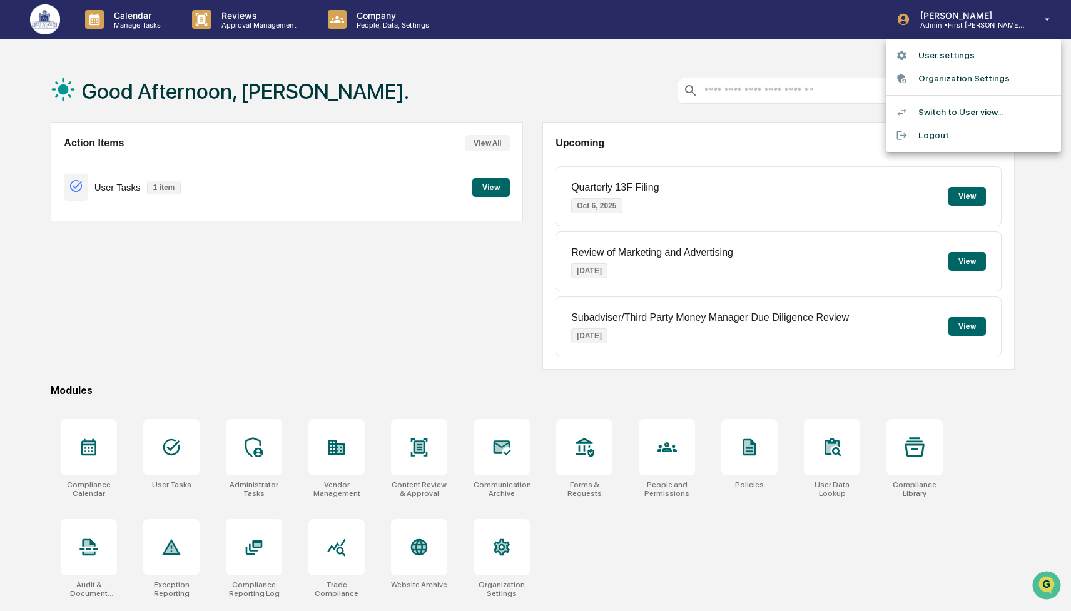
click at [222, 91] on div at bounding box center [535, 305] width 1071 height 611
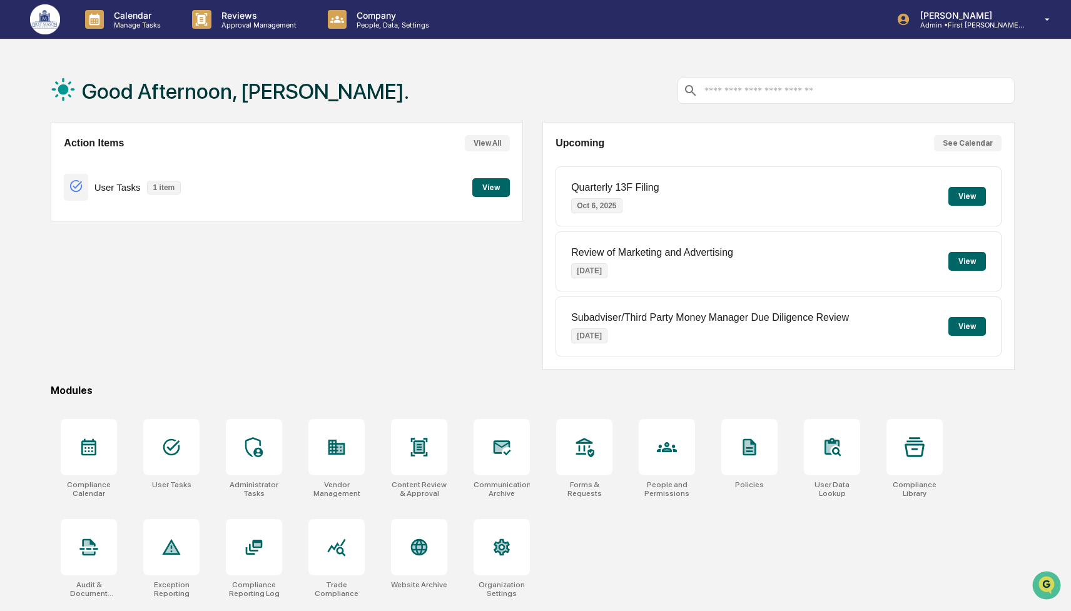
click at [45, 26] on img at bounding box center [45, 19] width 30 height 30
click at [961, 267] on button "View" at bounding box center [968, 261] width 38 height 19
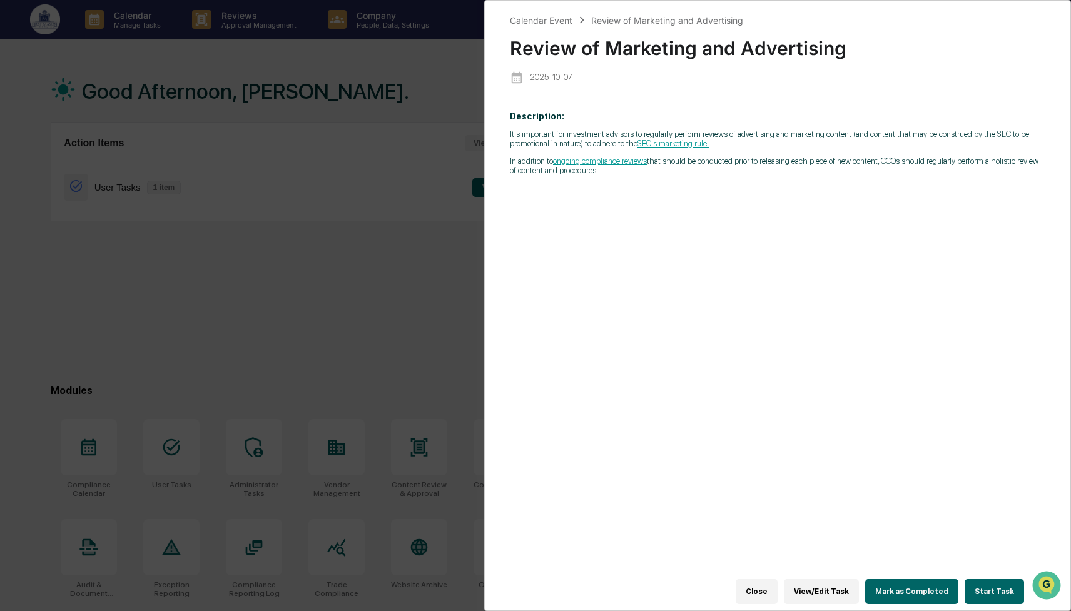
click at [758, 596] on button "Close" at bounding box center [757, 592] width 42 height 25
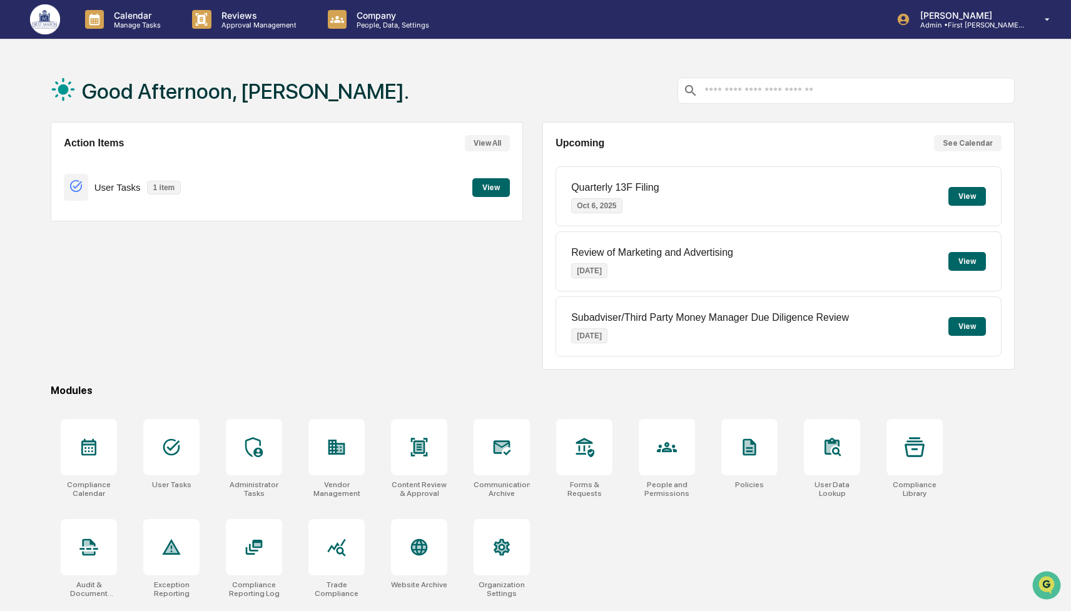
click at [202, 272] on div "Action Items View All User Tasks 1 item View" at bounding box center [287, 246] width 473 height 248
click at [490, 185] on button "View" at bounding box center [492, 187] width 38 height 19
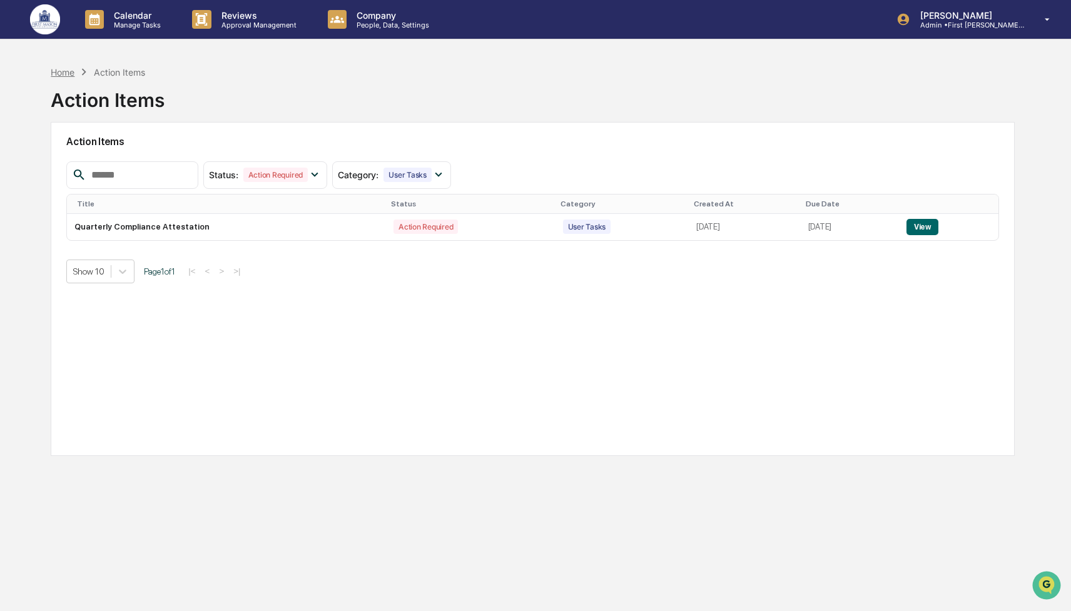
click at [61, 73] on div "Home" at bounding box center [63, 72] width 24 height 11
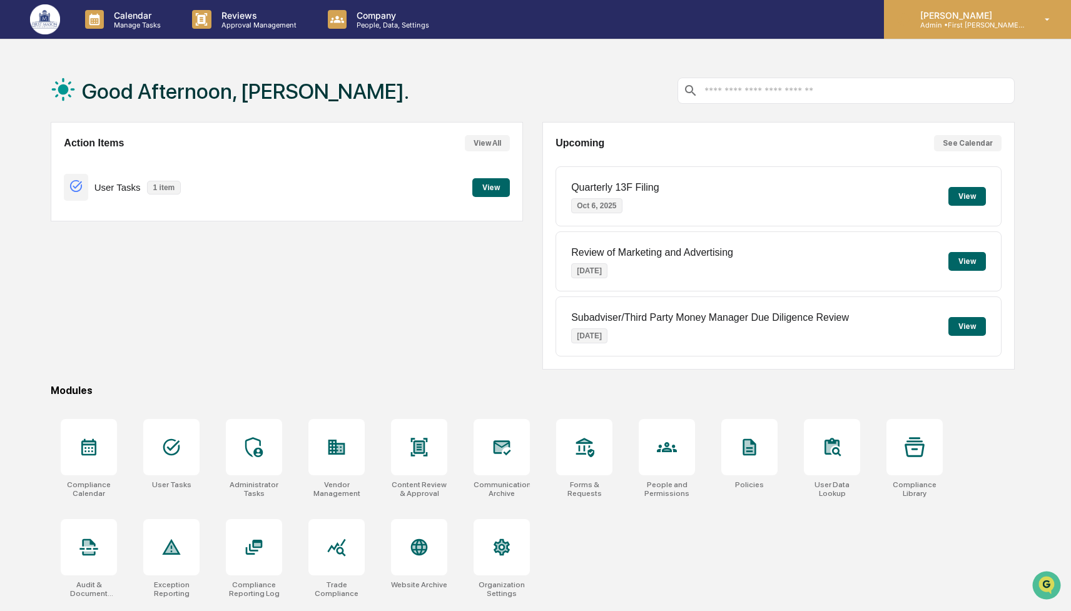
click at [910, 19] on icon at bounding box center [904, 20] width 12 height 12
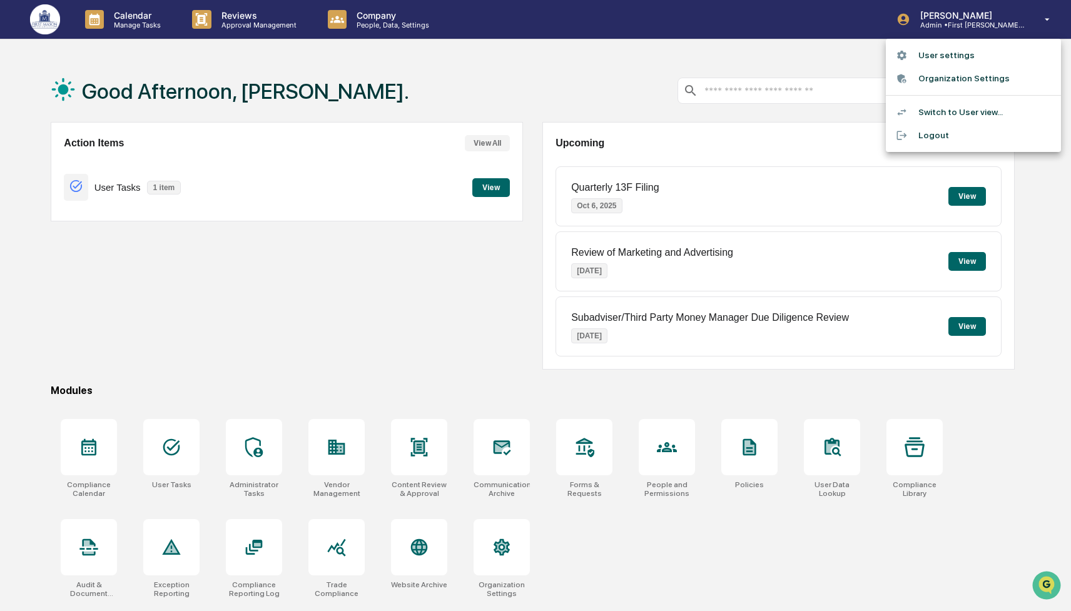
click at [938, 55] on li "User settings" at bounding box center [973, 55] width 175 height 23
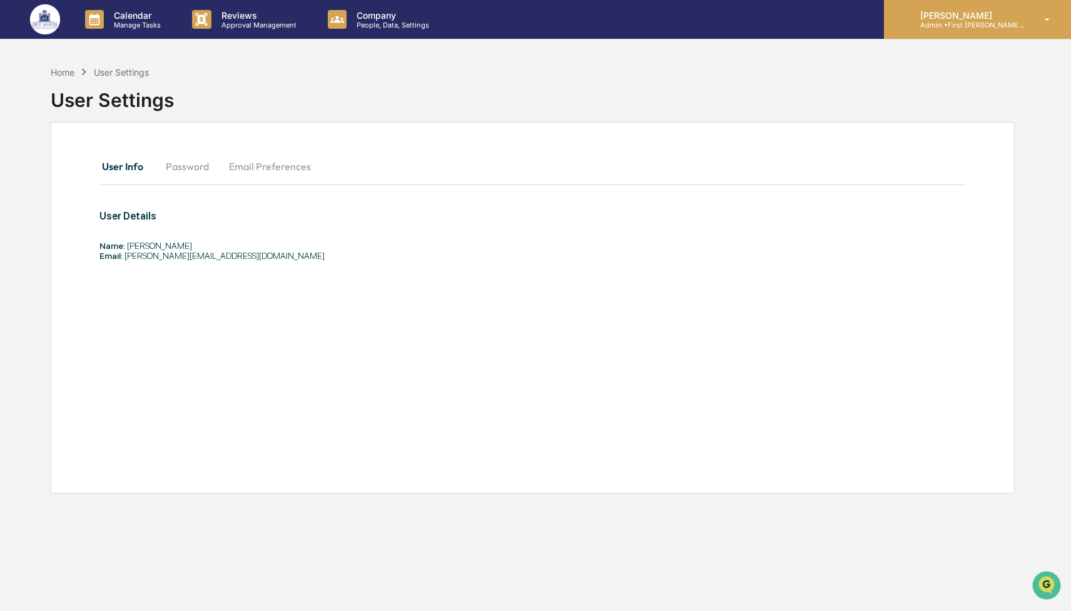
click at [970, 26] on p "Admin • First [PERSON_NAME] Financial" at bounding box center [969, 25] width 116 height 9
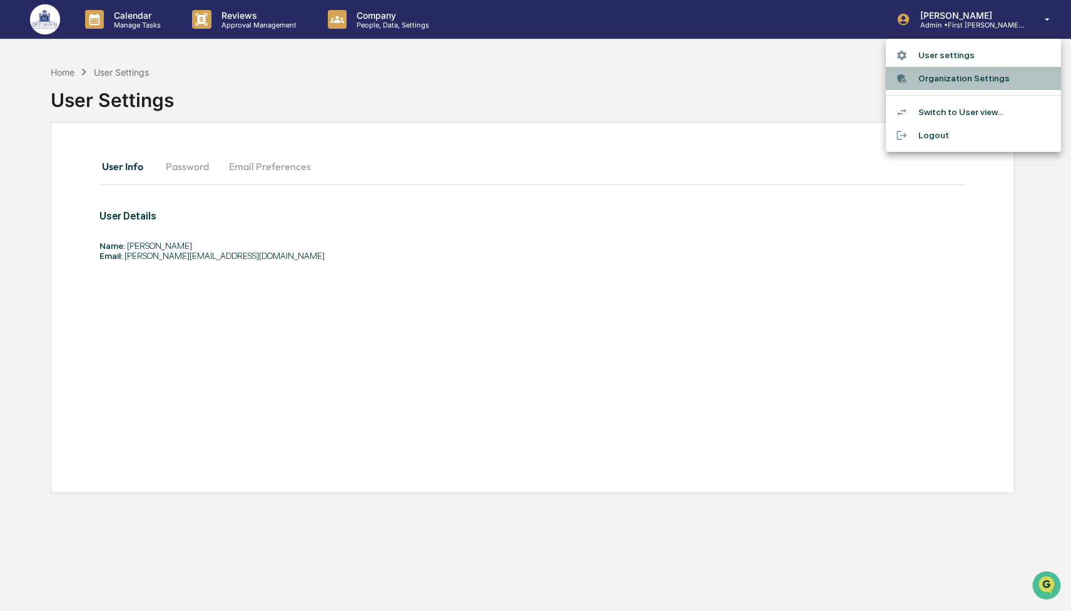
click at [953, 83] on li "Organization Settings" at bounding box center [973, 78] width 175 height 23
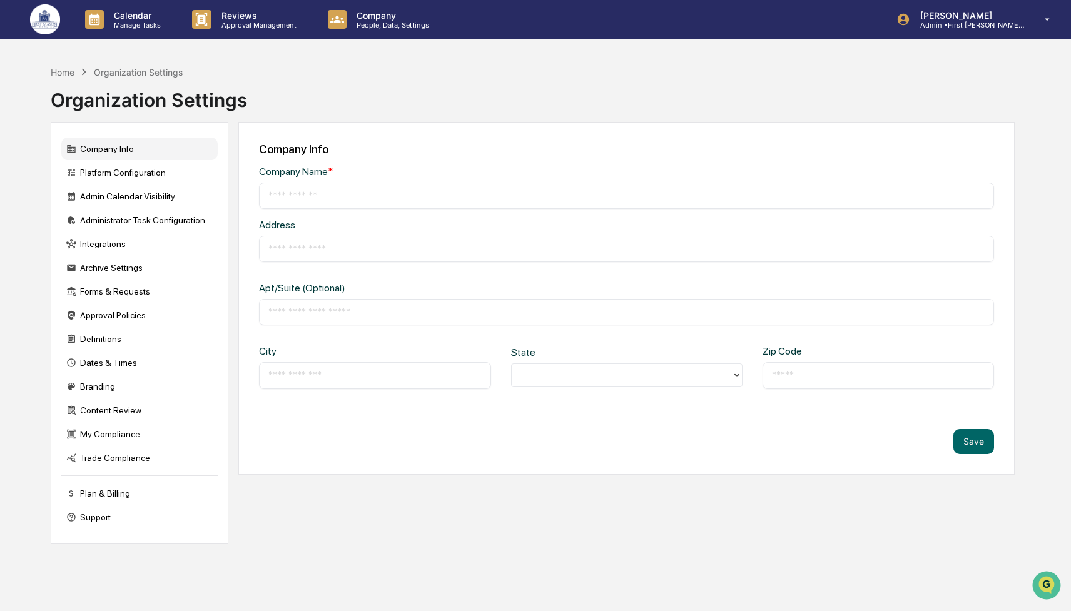
type input "**********"
type input "******"
type input "*****"
click at [62, 72] on div "Home" at bounding box center [63, 72] width 24 height 11
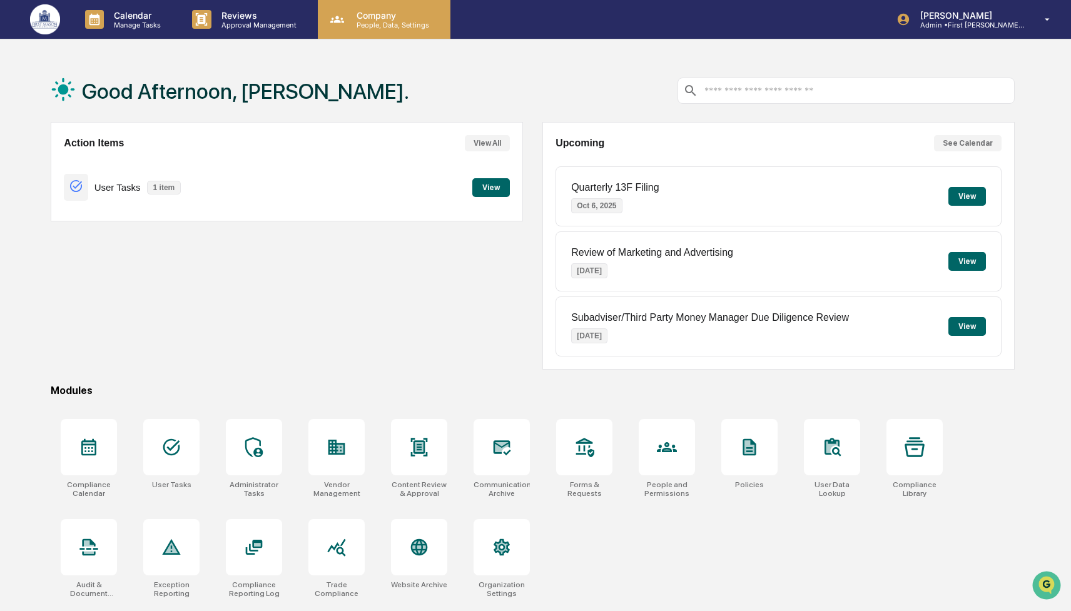
click at [381, 15] on p "Company" at bounding box center [391, 15] width 89 height 11
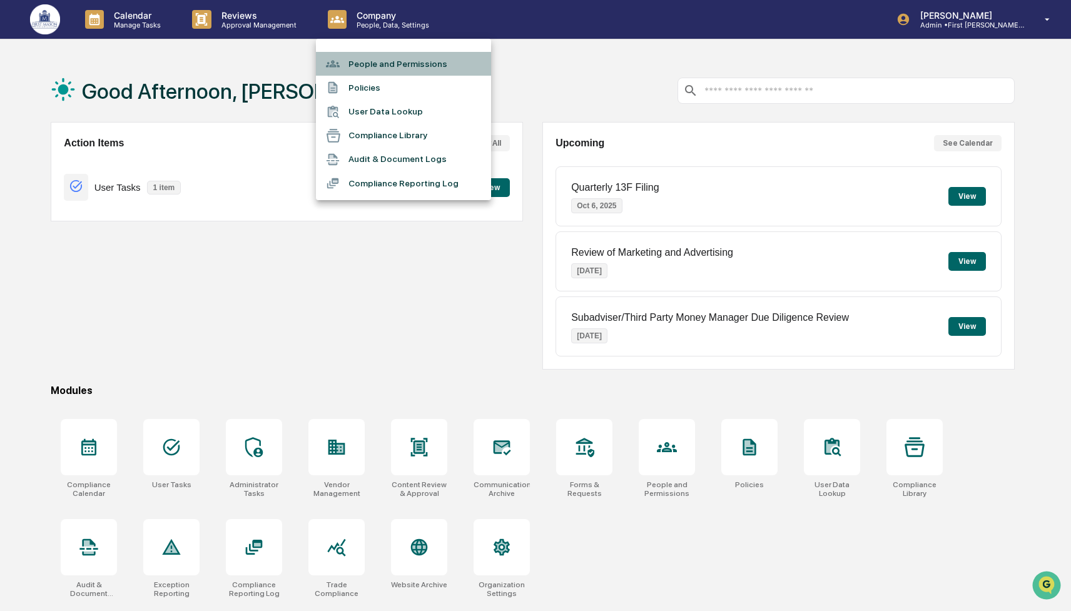
click at [427, 64] on li "People and Permissions" at bounding box center [403, 64] width 175 height 24
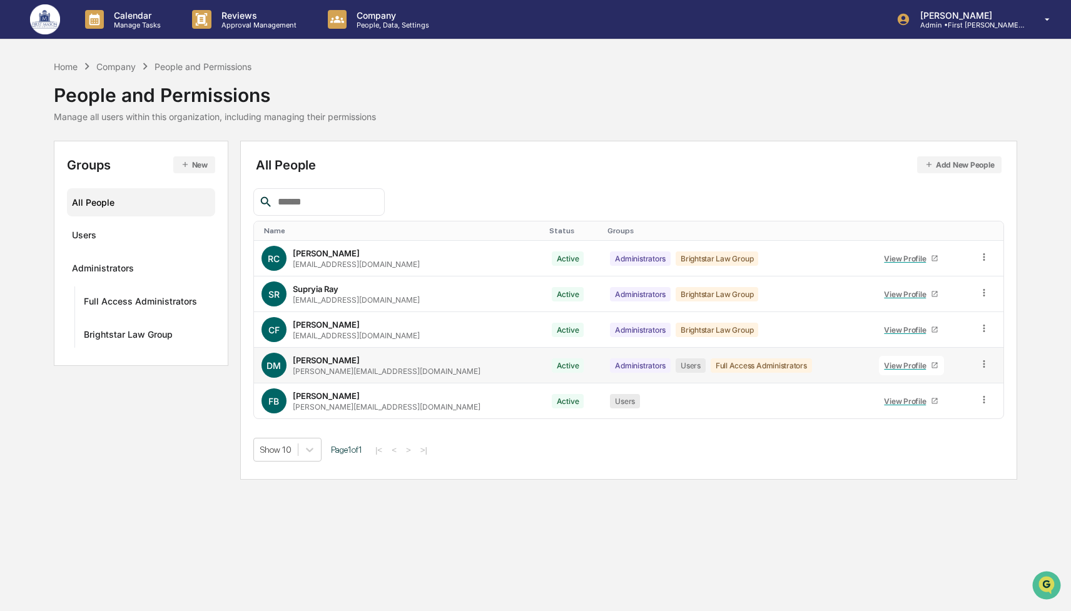
click at [884, 364] on div "View Profile" at bounding box center [907, 365] width 47 height 9
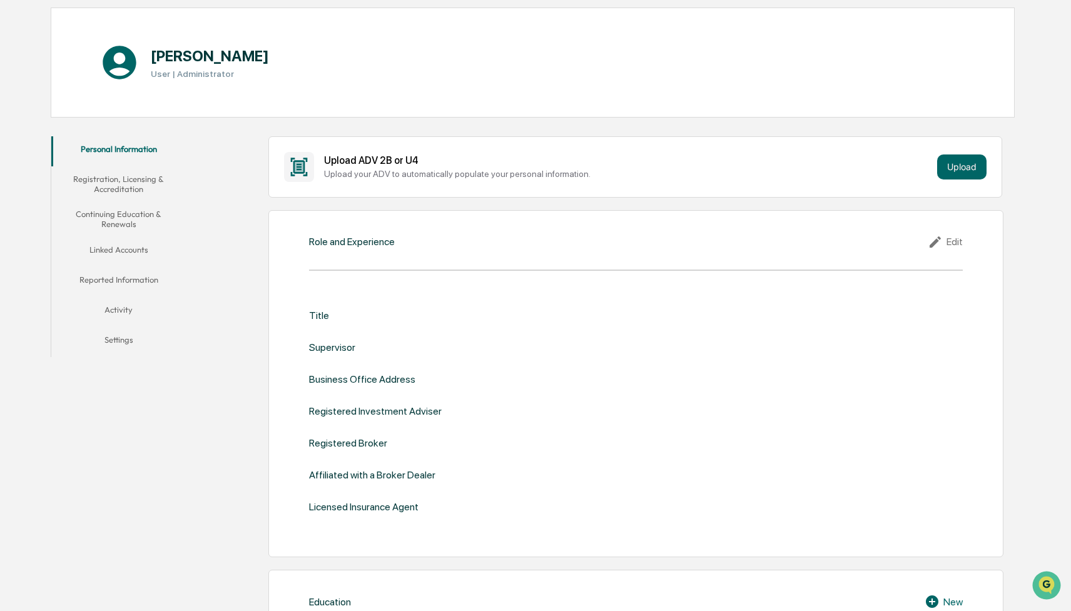
scroll to position [90, 0]
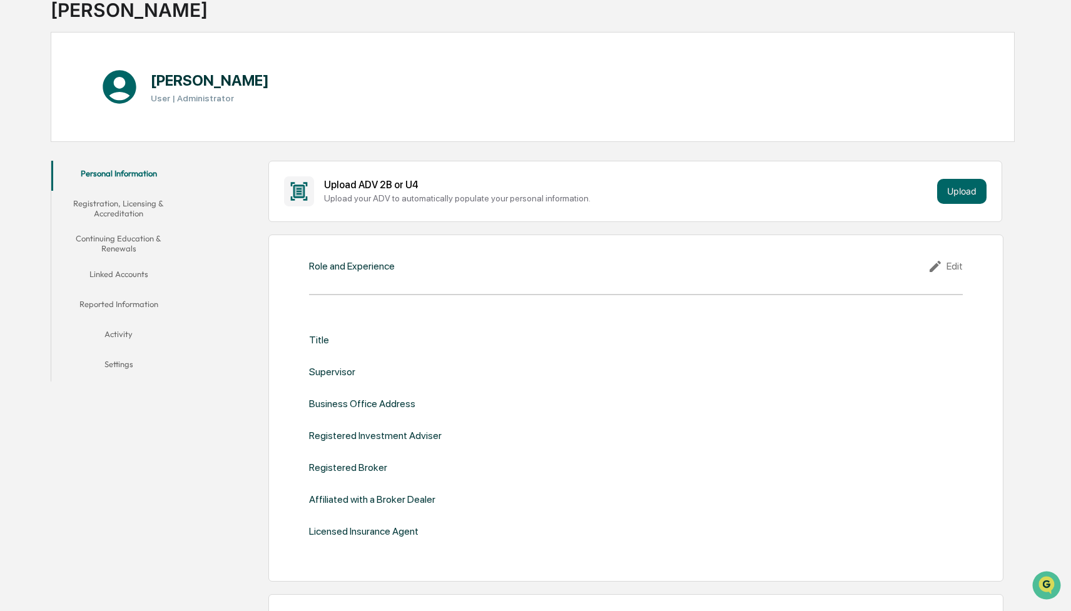
click at [318, 343] on div "Title" at bounding box center [319, 340] width 20 height 12
click at [952, 265] on div "Edit" at bounding box center [945, 266] width 35 height 15
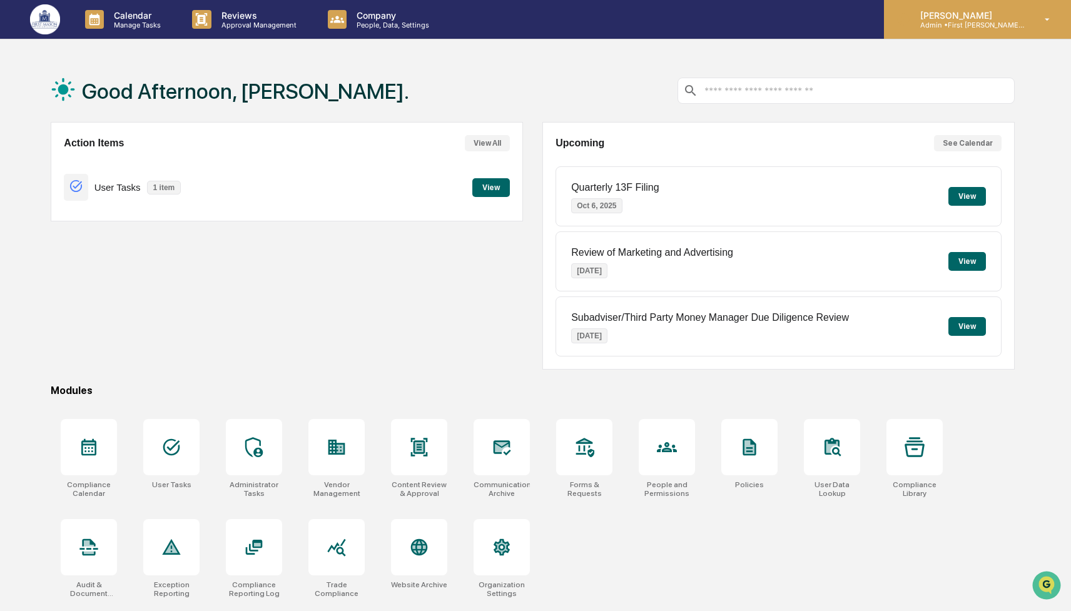
click at [952, 18] on p "[PERSON_NAME]" at bounding box center [969, 15] width 116 height 11
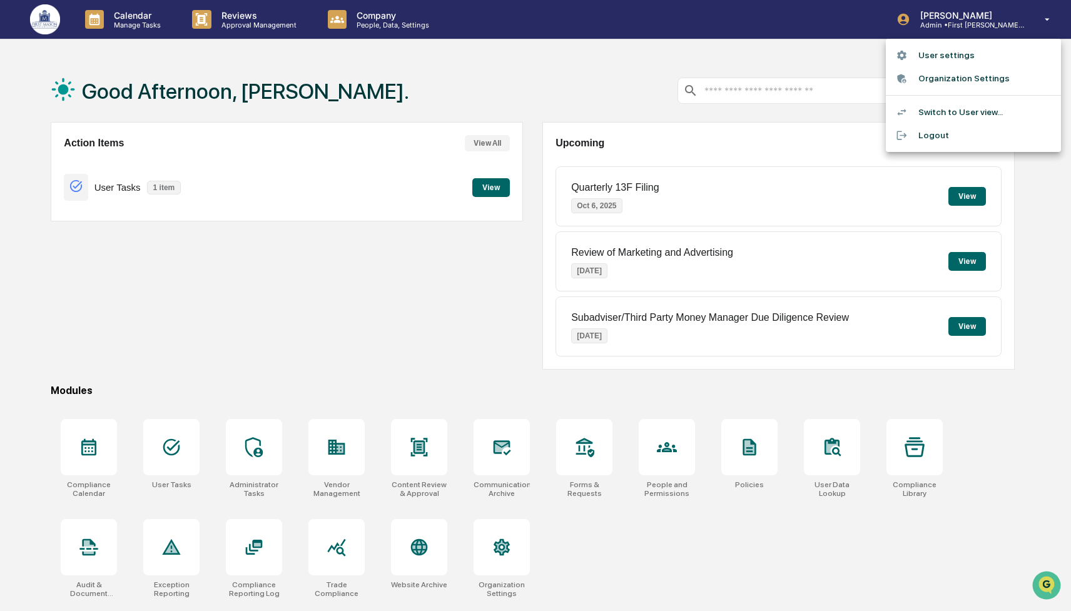
click at [949, 18] on div at bounding box center [535, 305] width 1071 height 611
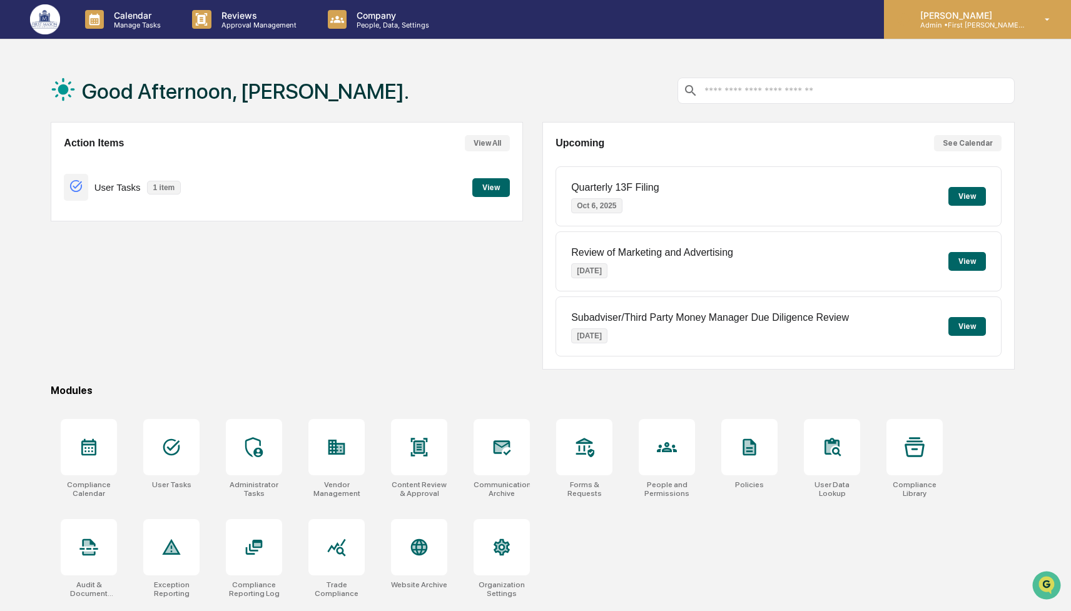
click at [953, 28] on p "Admin • First [PERSON_NAME] Financial" at bounding box center [969, 25] width 116 height 9
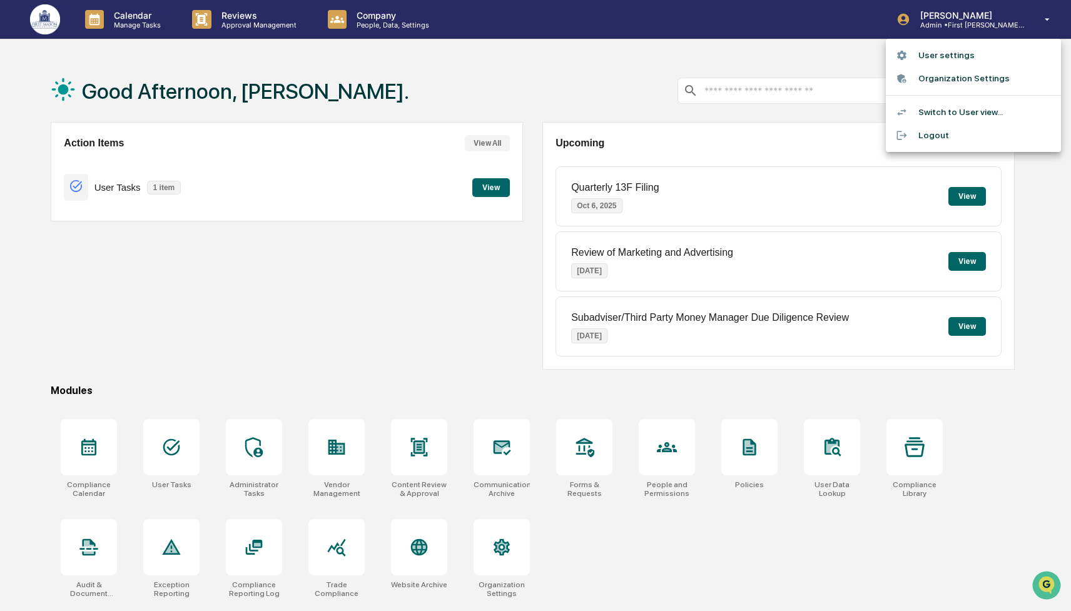
click at [852, 49] on div at bounding box center [535, 305] width 1071 height 611
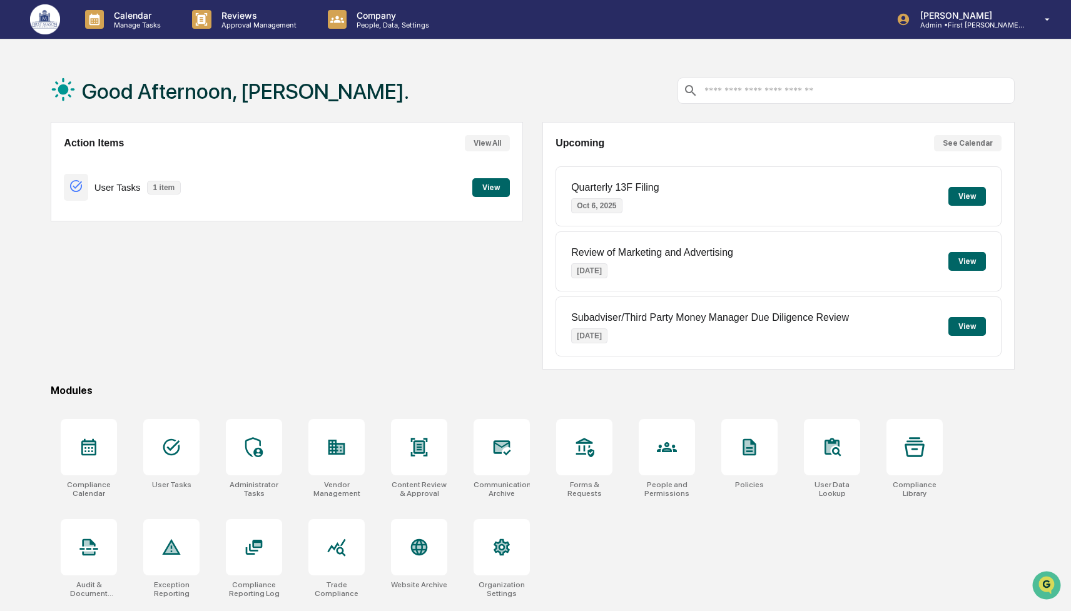
click at [486, 187] on button "View" at bounding box center [492, 187] width 38 height 19
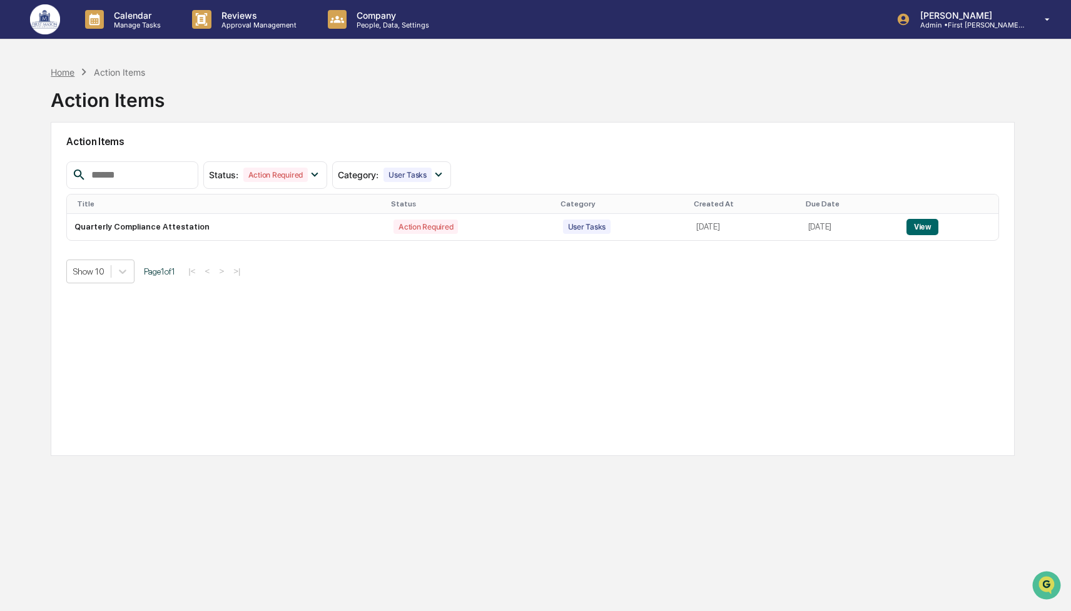
click at [66, 70] on div "Home" at bounding box center [63, 72] width 24 height 11
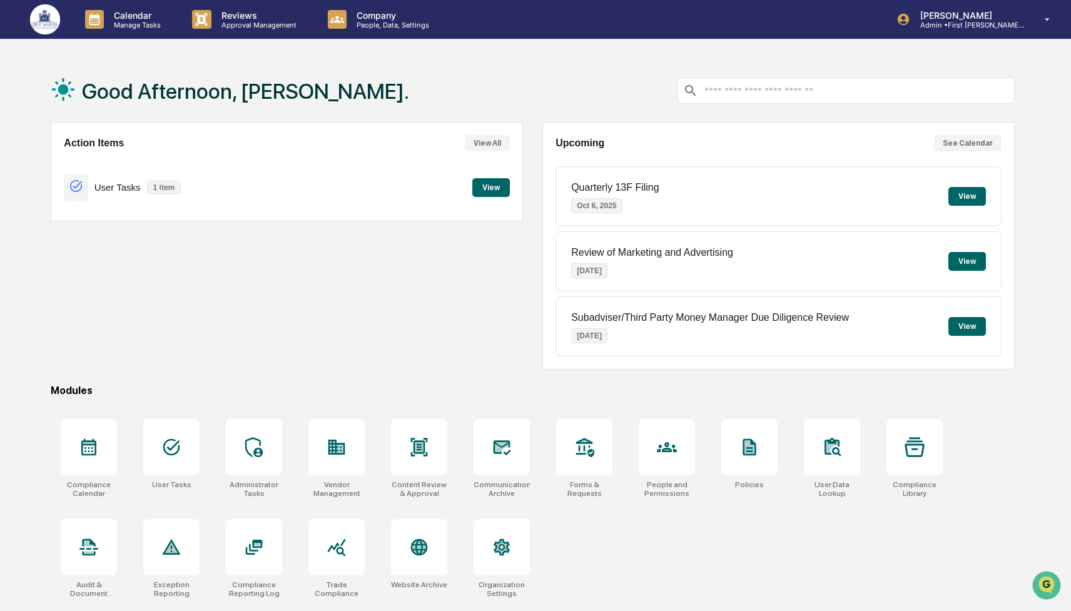
click at [491, 188] on button "View" at bounding box center [492, 187] width 38 height 19
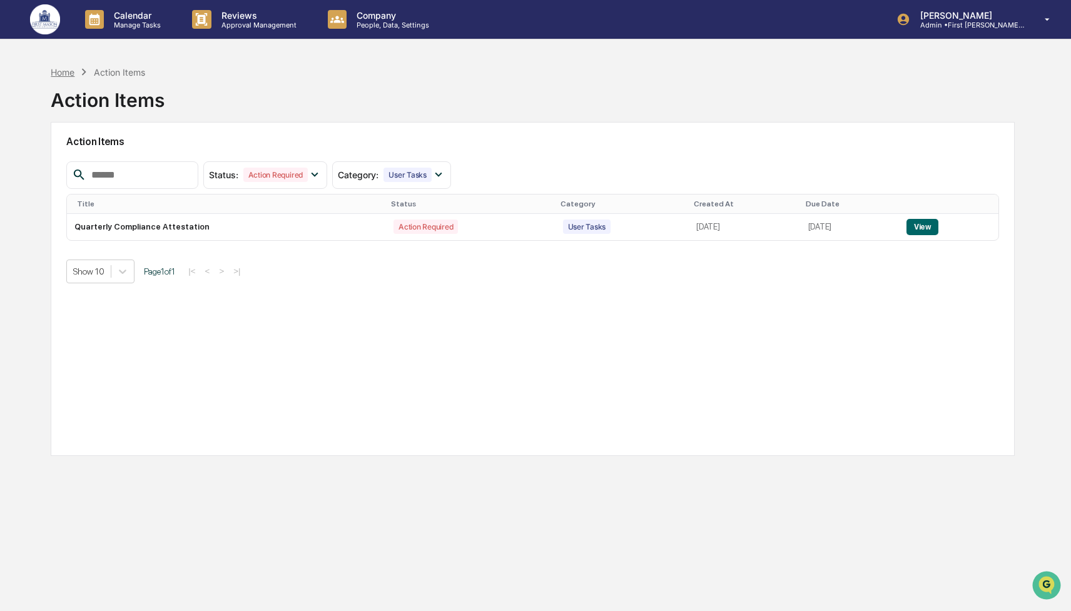
click at [68, 71] on div "Home" at bounding box center [63, 72] width 24 height 11
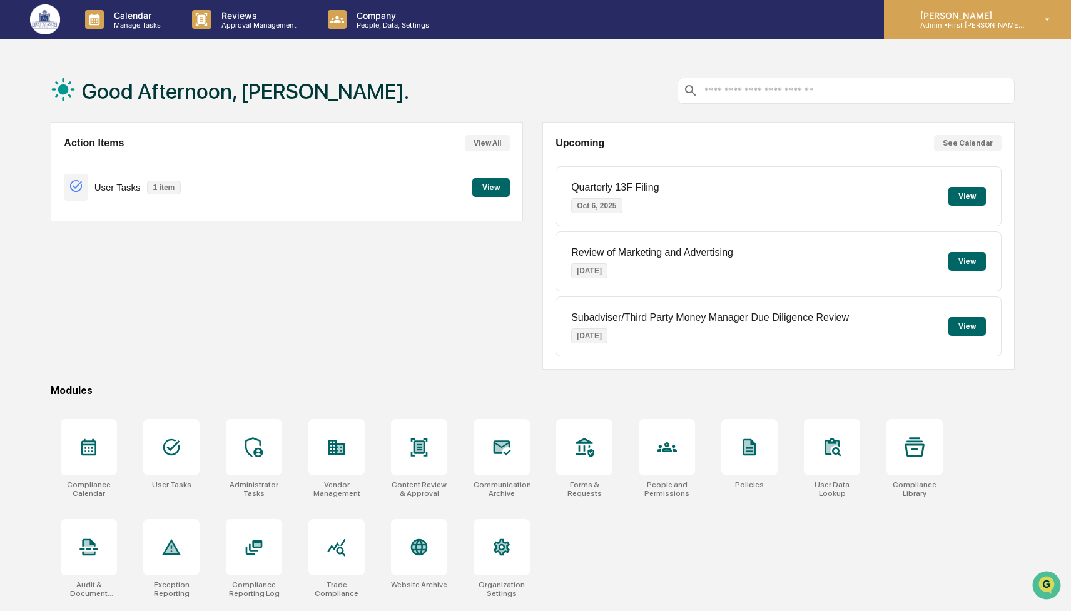
click at [969, 22] on p "Admin • First [PERSON_NAME] Financial" at bounding box center [969, 25] width 116 height 9
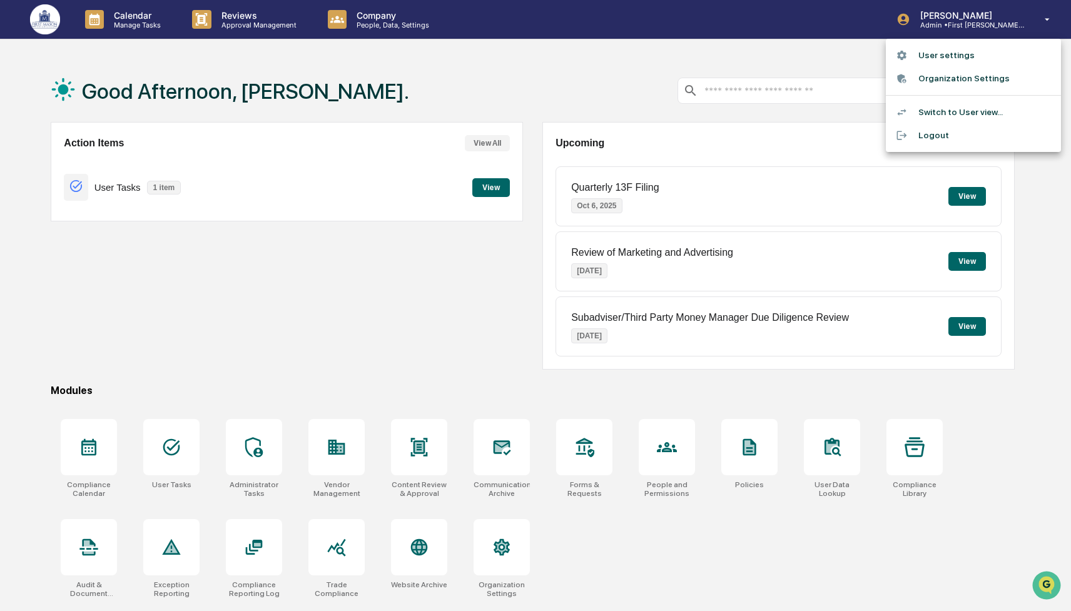
click at [943, 112] on li "Switch to User view..." at bounding box center [973, 112] width 175 height 23
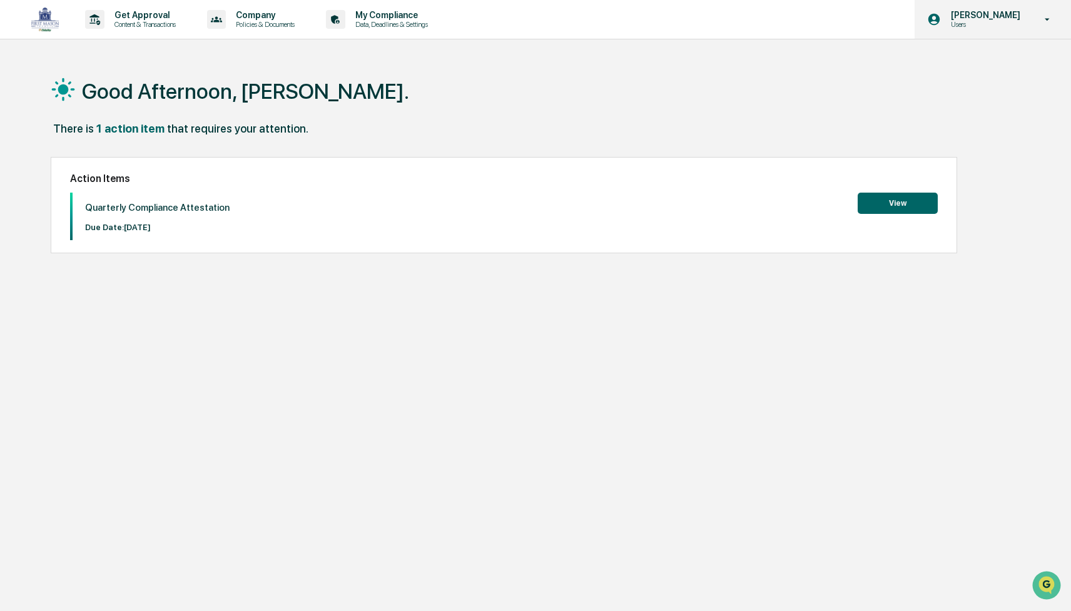
click at [1004, 19] on p "[PERSON_NAME]" at bounding box center [984, 15] width 86 height 10
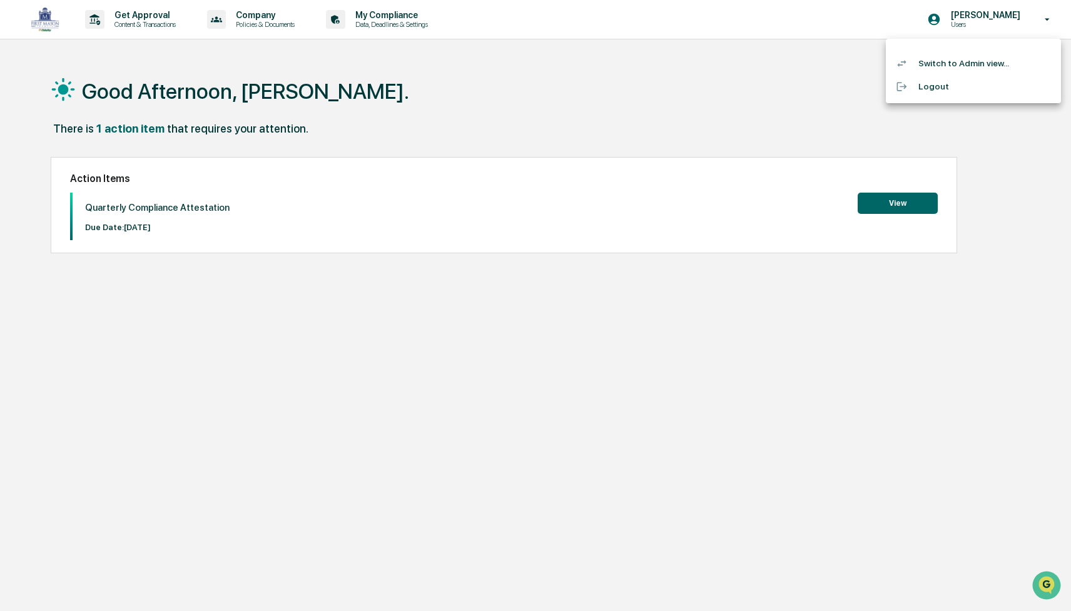
click at [972, 64] on li "Switch to Admin view..." at bounding box center [973, 63] width 175 height 23
